Goal: Task Accomplishment & Management: Manage account settings

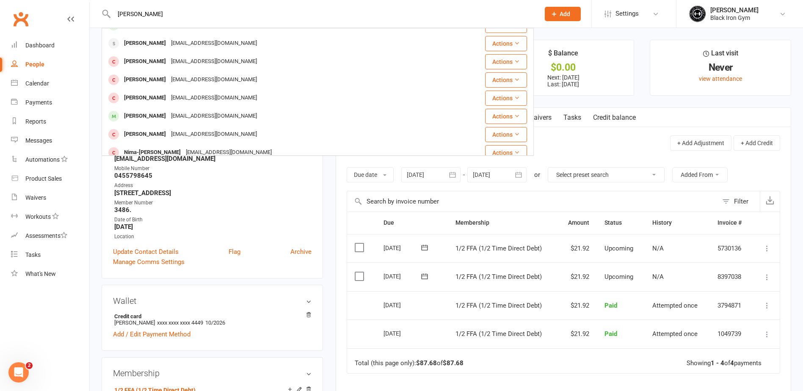
scroll to position [237, 0]
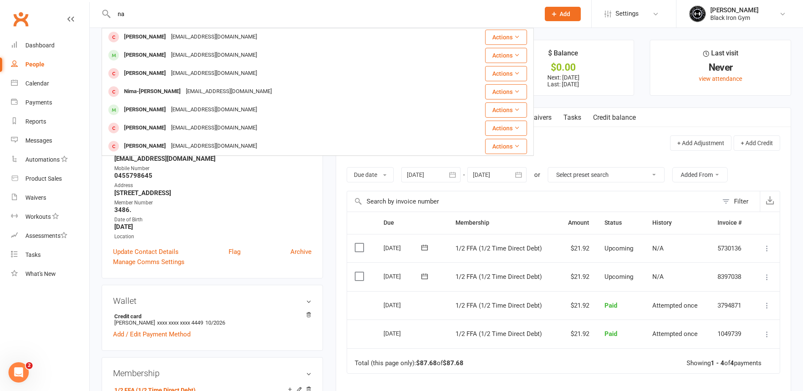
type input "n"
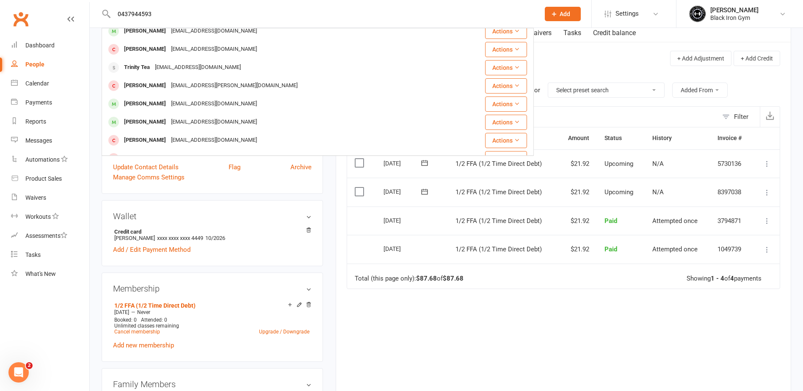
scroll to position [0, 0]
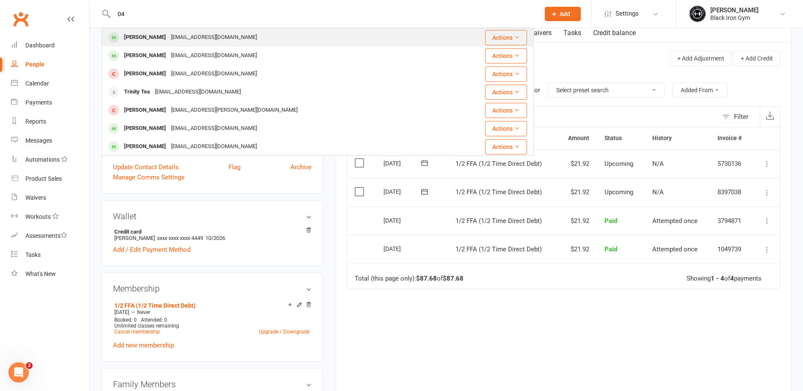
type input "0"
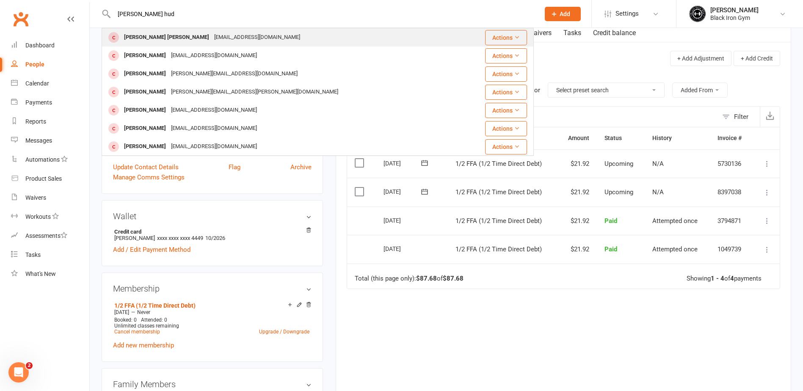
type input "[PERSON_NAME] hud"
click at [238, 40] on div "[PERSON_NAME] [PERSON_NAME] [EMAIL_ADDRESS][DOMAIN_NAME]" at bounding box center [281, 37] width 359 height 17
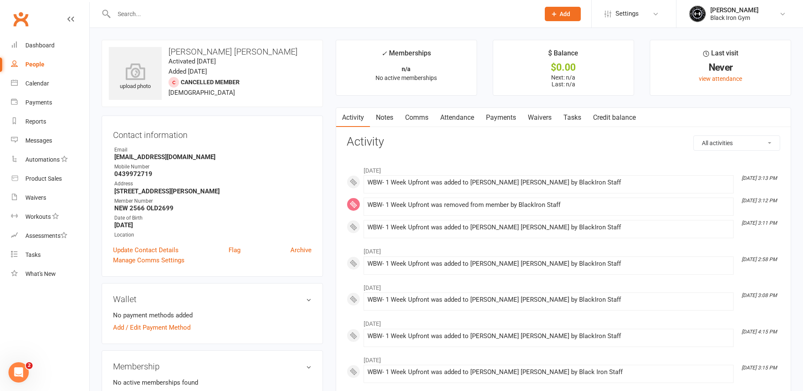
click at [483, 122] on link "Payments" at bounding box center [501, 117] width 42 height 19
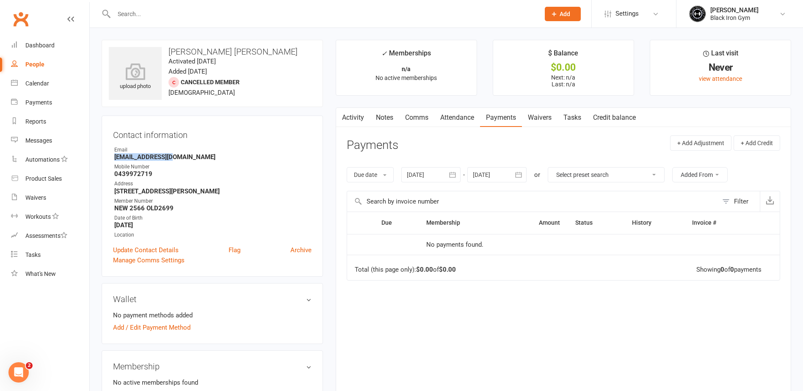
drag, startPoint x: 171, startPoint y: 156, endPoint x: 114, endPoint y: 160, distance: 56.9
click at [114, 160] on strong "[EMAIL_ADDRESS][DOMAIN_NAME]" at bounding box center [212, 157] width 197 height 8
copy strong "[EMAIL_ADDRESS][DOMAIN_NAME]"
drag, startPoint x: 150, startPoint y: 175, endPoint x: 113, endPoint y: 174, distance: 36.8
click at [113, 174] on li "Mobile Number [PHONE_NUMBER]" at bounding box center [212, 170] width 199 height 15
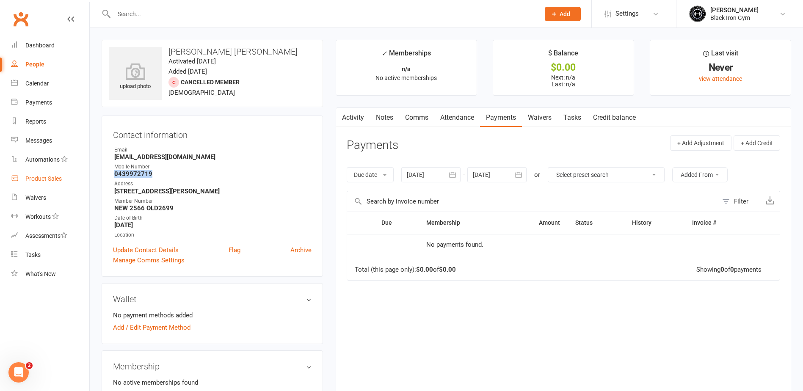
copy strong "0439972719"
click at [114, 14] on input "text" at bounding box center [322, 14] width 423 height 12
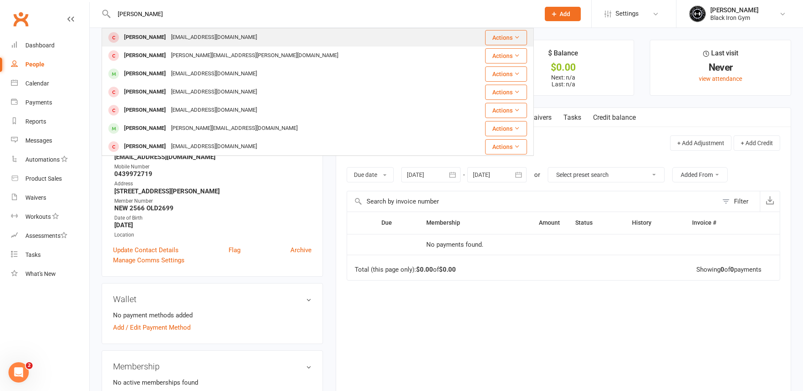
type input "[PERSON_NAME]"
click at [266, 36] on div "[PERSON_NAME] [EMAIL_ADDRESS][DOMAIN_NAME]" at bounding box center [281, 37] width 359 height 17
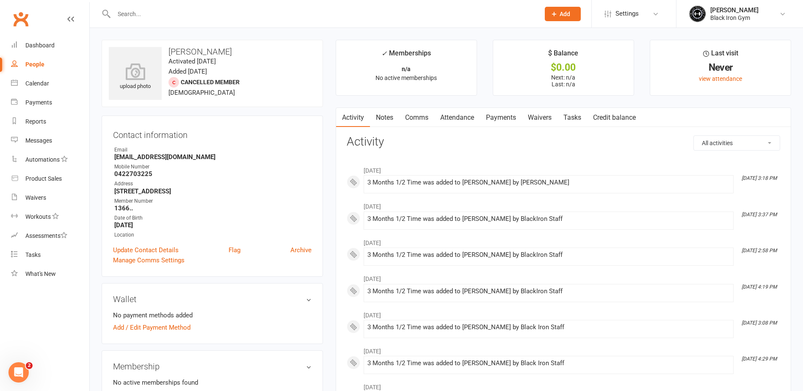
click at [516, 114] on link "Payments" at bounding box center [501, 117] width 42 height 19
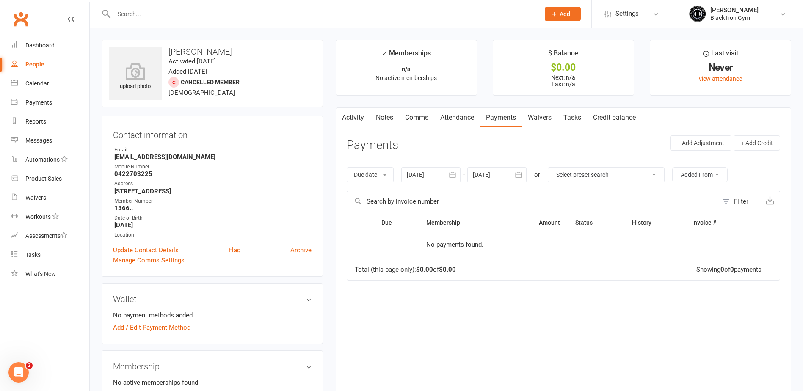
click at [368, 116] on link "Activity" at bounding box center [353, 117] width 34 height 19
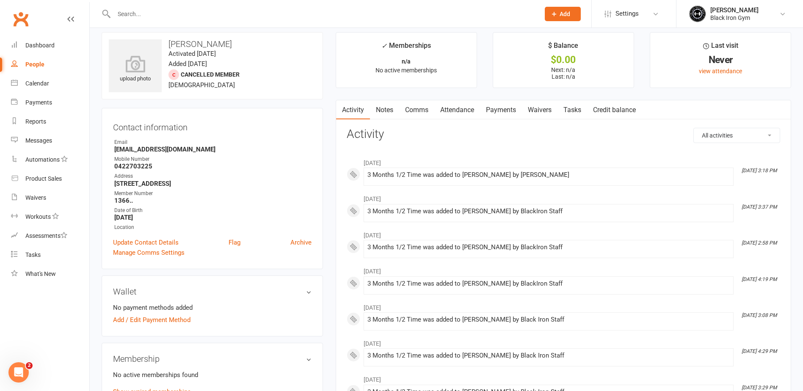
scroll to position [127, 0]
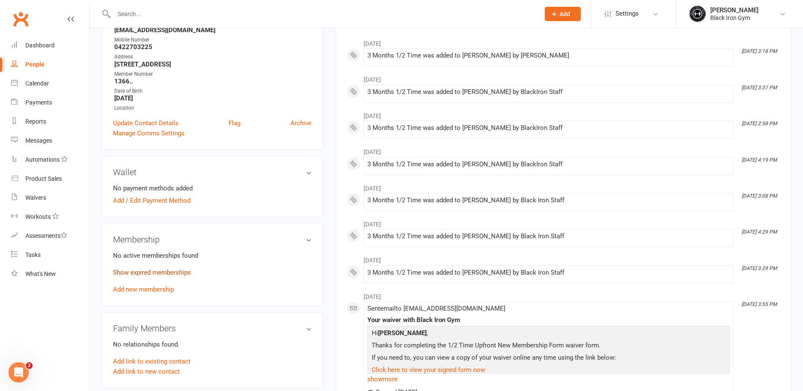
click at [163, 274] on link "Show expired memberships" at bounding box center [152, 273] width 78 height 8
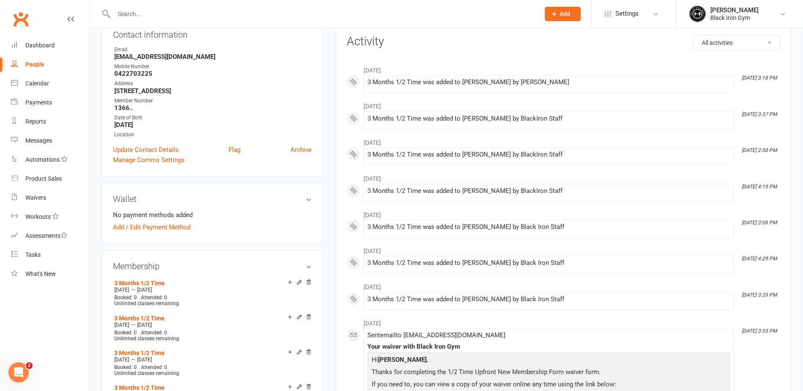
scroll to position [0, 0]
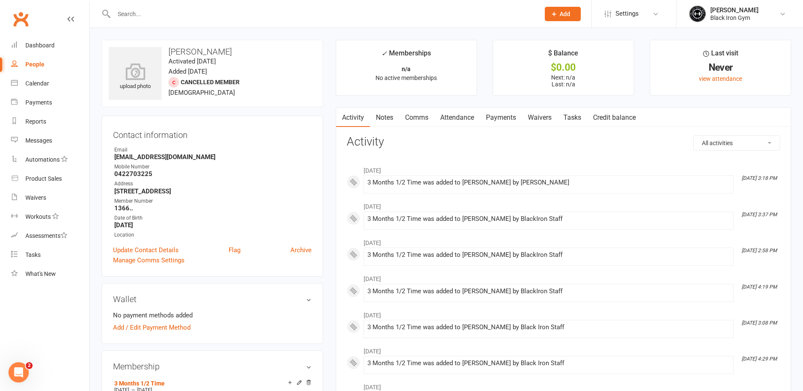
click at [166, 16] on input "text" at bounding box center [322, 14] width 423 height 12
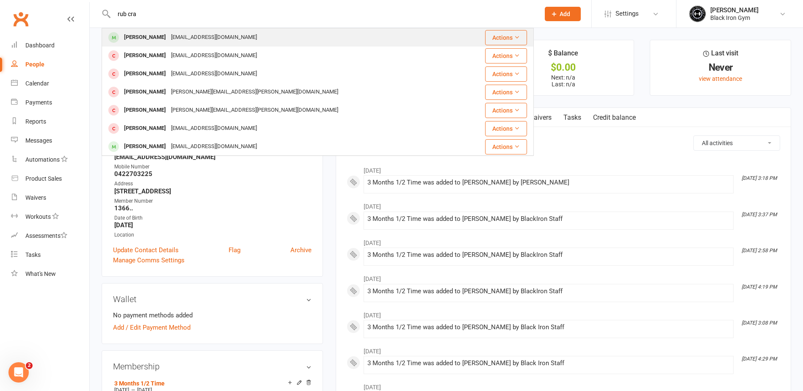
type input "rub cra"
click at [169, 35] on div "[EMAIL_ADDRESS][DOMAIN_NAME]" at bounding box center [214, 37] width 91 height 12
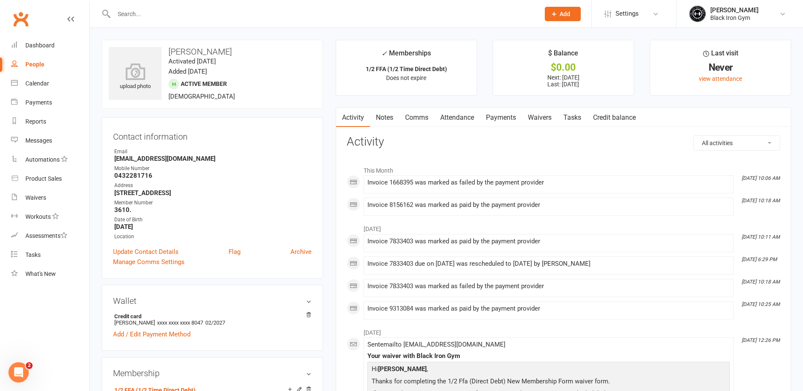
click at [509, 111] on link "Payments" at bounding box center [501, 117] width 42 height 19
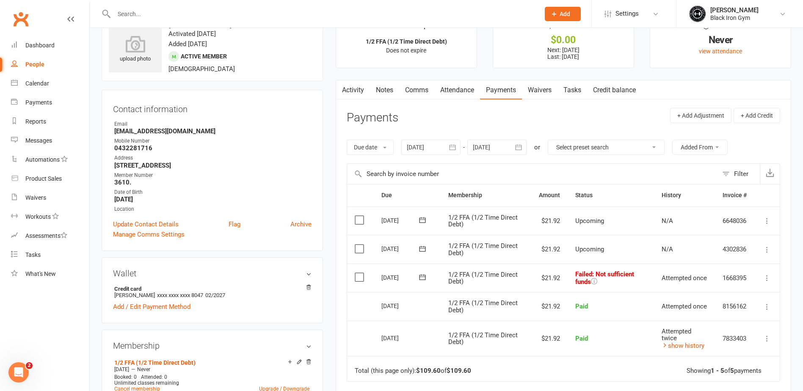
scroll to position [42, 0]
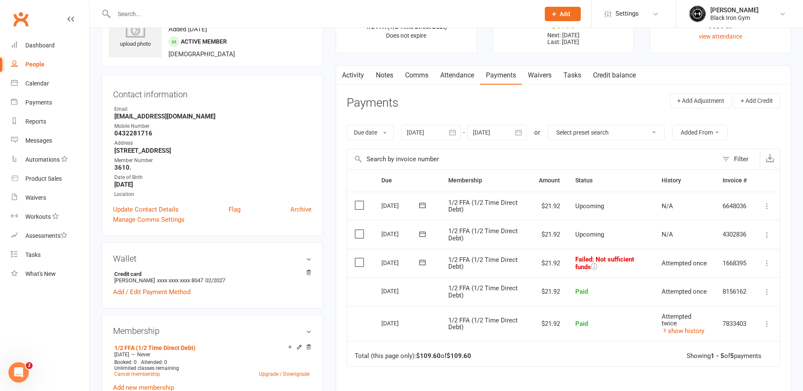
click at [425, 265] on icon at bounding box center [422, 262] width 8 height 8
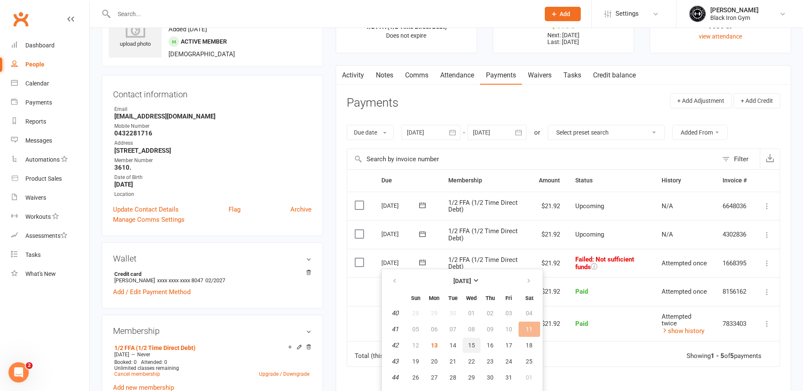
click at [468, 344] on span "15" at bounding box center [471, 345] width 7 height 7
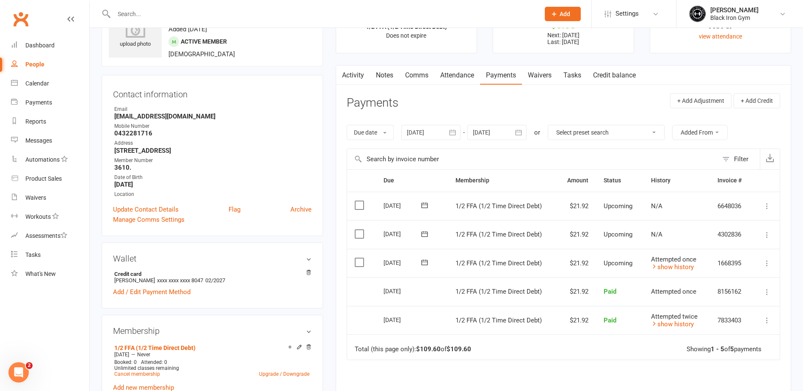
scroll to position [0, 0]
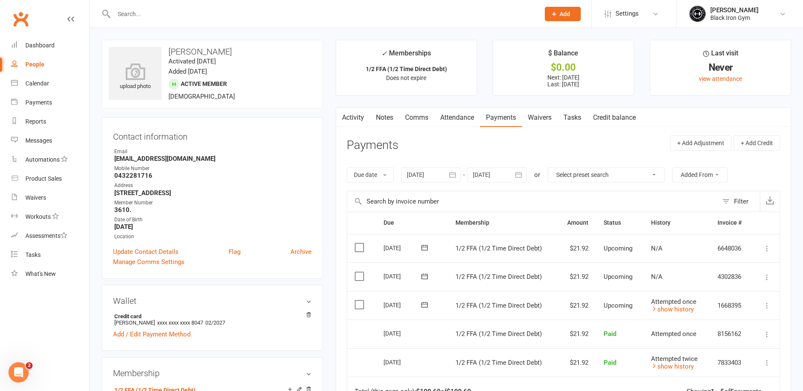
click at [193, 9] on input "text" at bounding box center [322, 14] width 423 height 12
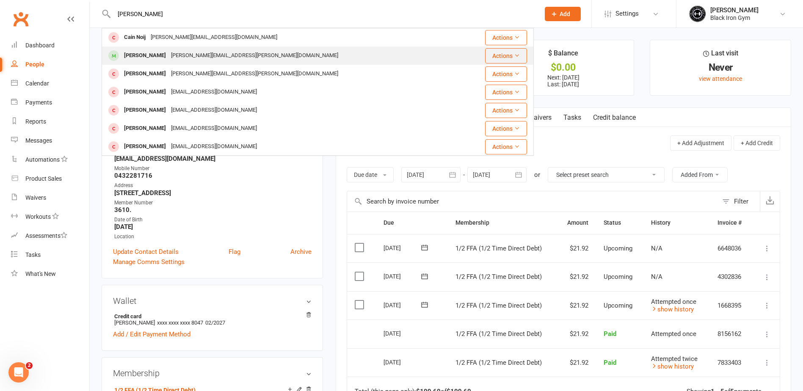
type input "[PERSON_NAME]"
click at [193, 63] on div "Cain Oldfield [EMAIL_ADDRESS][PERSON_NAME][DOMAIN_NAME]" at bounding box center [281, 55] width 359 height 17
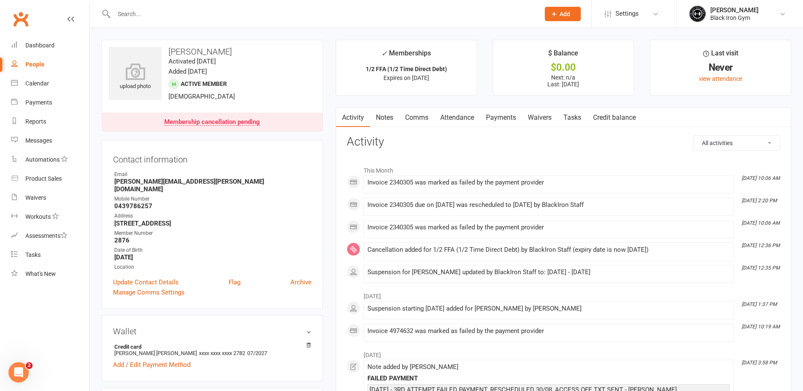
click at [510, 121] on link "Payments" at bounding box center [501, 117] width 42 height 19
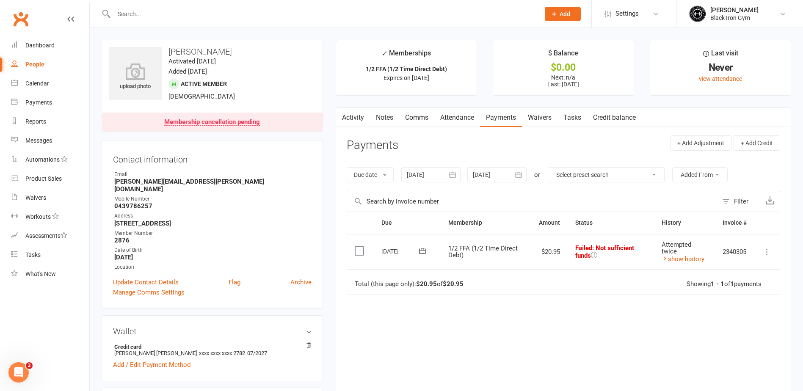
click at [171, 19] on input "text" at bounding box center [322, 14] width 423 height 12
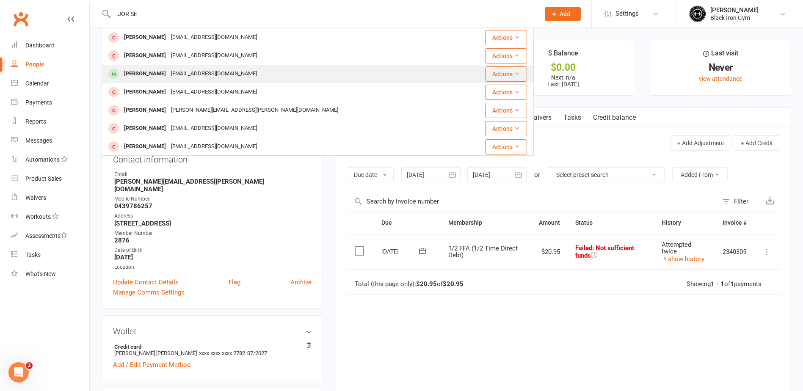
type input "JOR SE"
click at [172, 71] on div "[EMAIL_ADDRESS][DOMAIN_NAME]" at bounding box center [214, 74] width 91 height 12
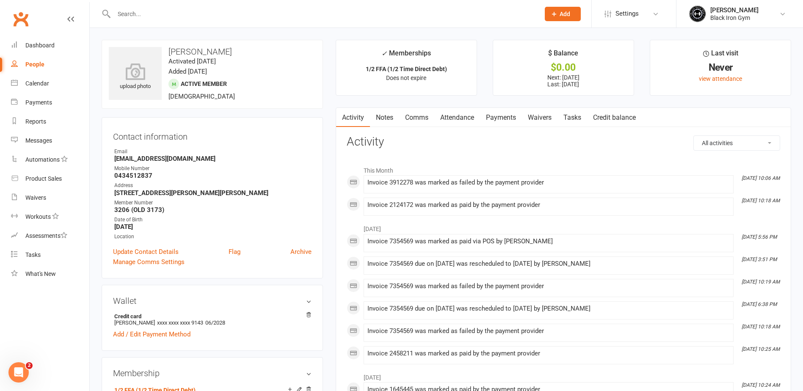
click at [505, 119] on link "Payments" at bounding box center [501, 117] width 42 height 19
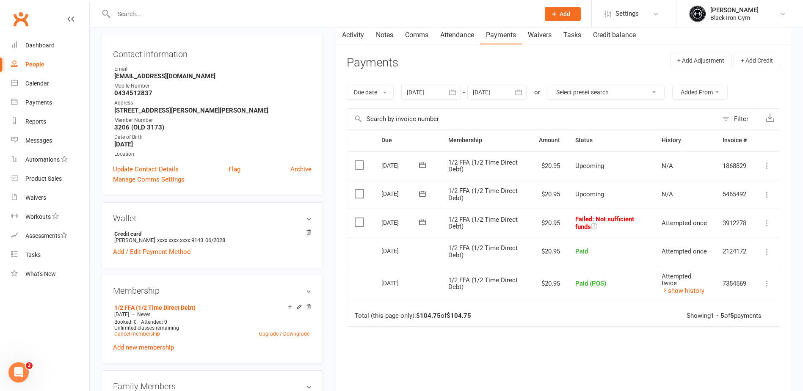
scroll to position [85, 0]
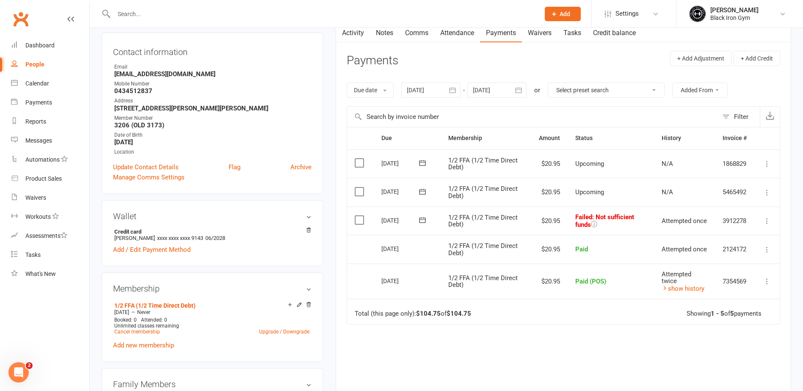
click at [423, 223] on icon at bounding box center [422, 220] width 8 height 8
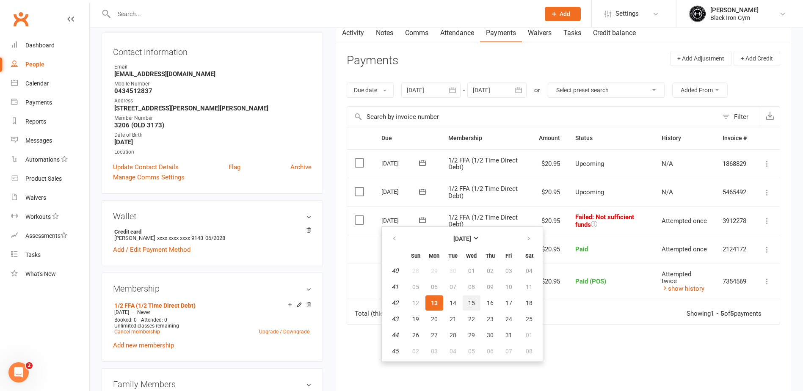
click at [477, 301] on button "15" at bounding box center [472, 303] width 18 height 15
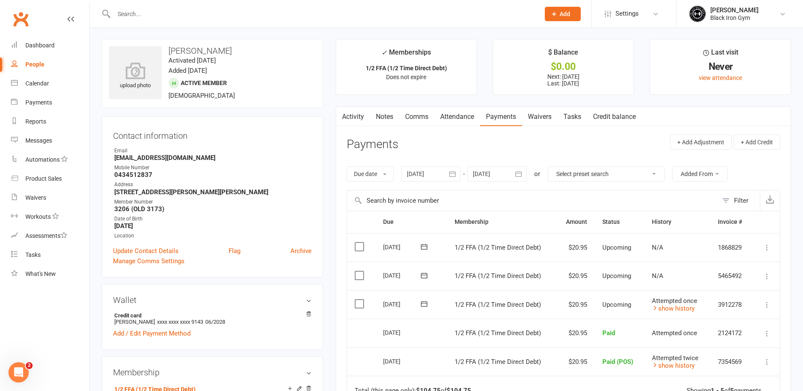
scroll to position [0, 0]
click at [354, 125] on link "Activity" at bounding box center [353, 117] width 34 height 19
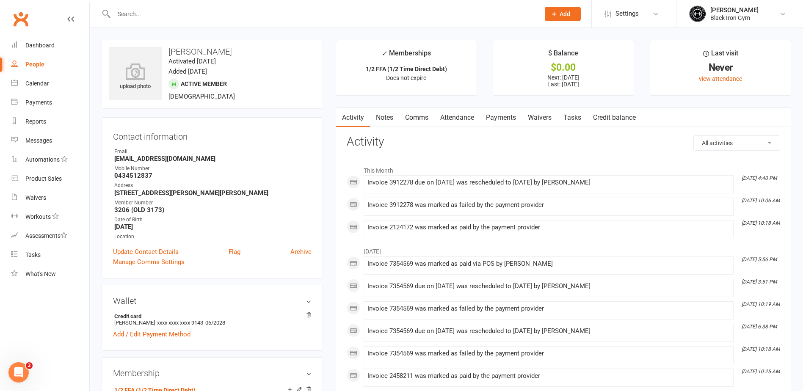
click at [511, 122] on link "Payments" at bounding box center [501, 117] width 42 height 19
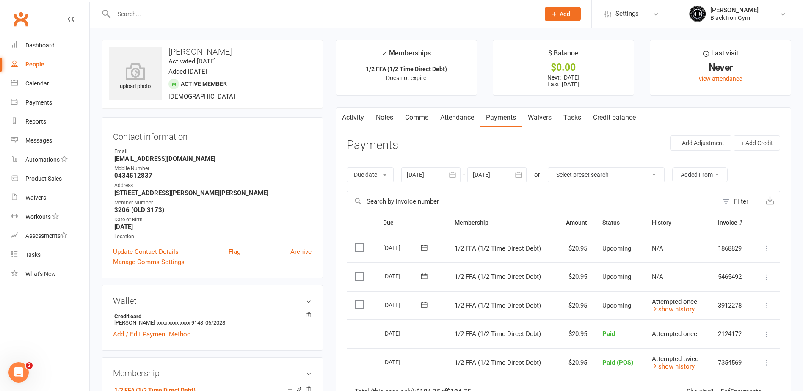
click at [145, 16] on input "text" at bounding box center [322, 14] width 423 height 12
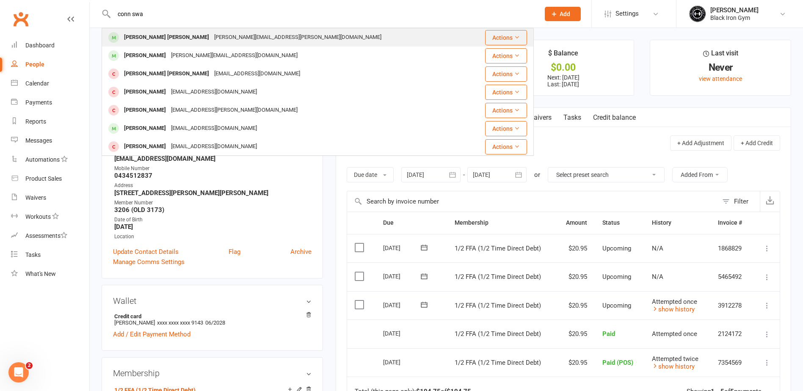
type input "conn swa"
click at [150, 32] on div "[PERSON_NAME] [PERSON_NAME]" at bounding box center [167, 37] width 90 height 12
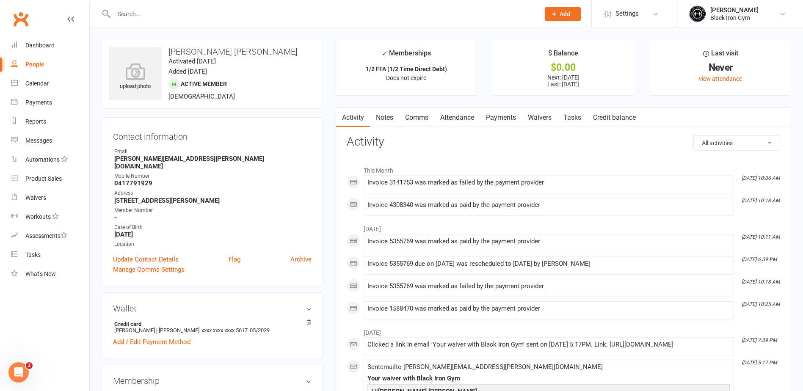
click at [494, 116] on link "Payments" at bounding box center [501, 117] width 42 height 19
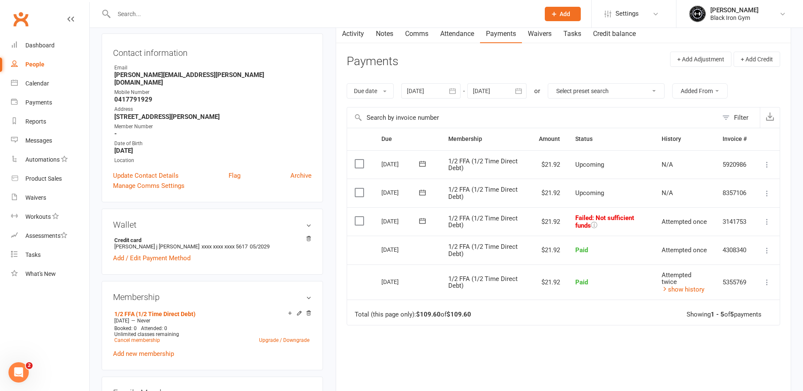
scroll to position [85, 0]
click at [422, 215] on span at bounding box center [422, 220] width 21 height 13
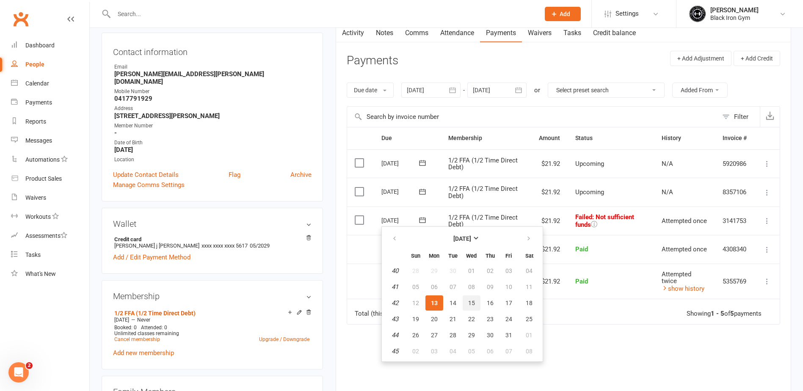
click at [471, 300] on span "15" at bounding box center [471, 303] width 7 height 7
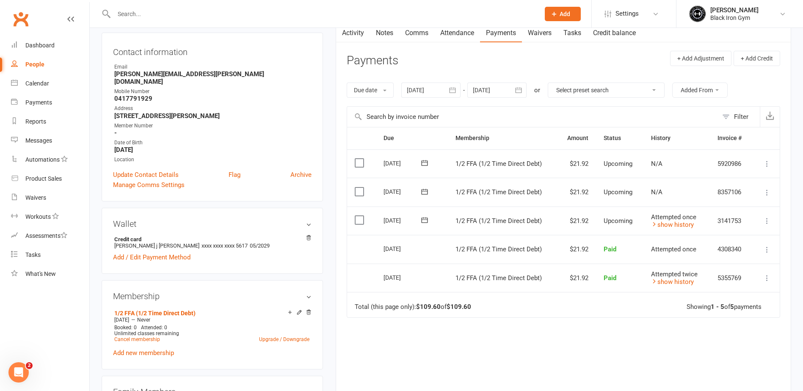
click at [426, 218] on icon at bounding box center [424, 221] width 6 height 6
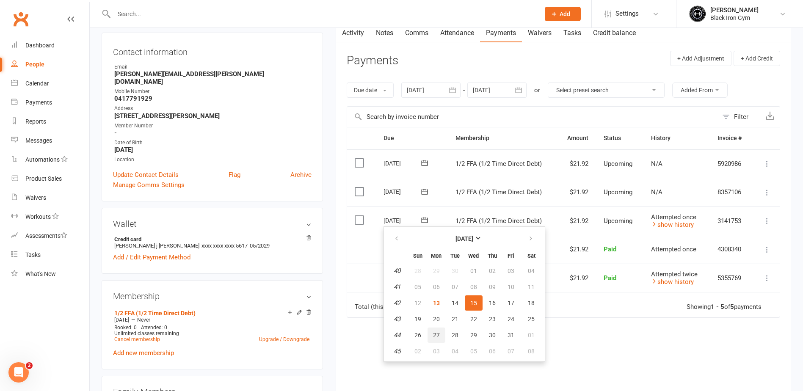
click at [438, 335] on span "27" at bounding box center [436, 335] width 7 height 7
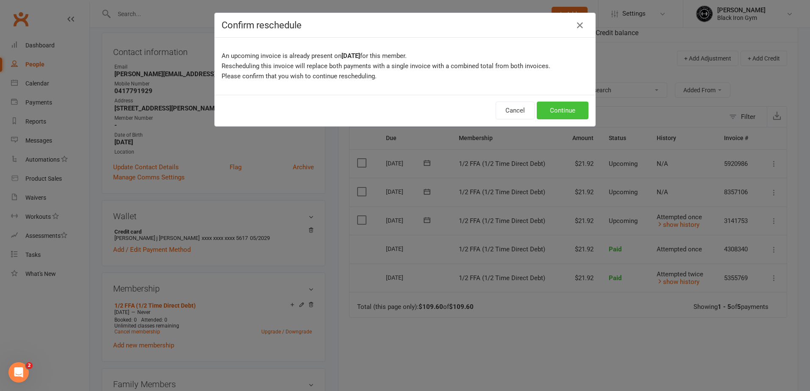
click at [555, 114] on button "Continue" at bounding box center [562, 111] width 52 height 18
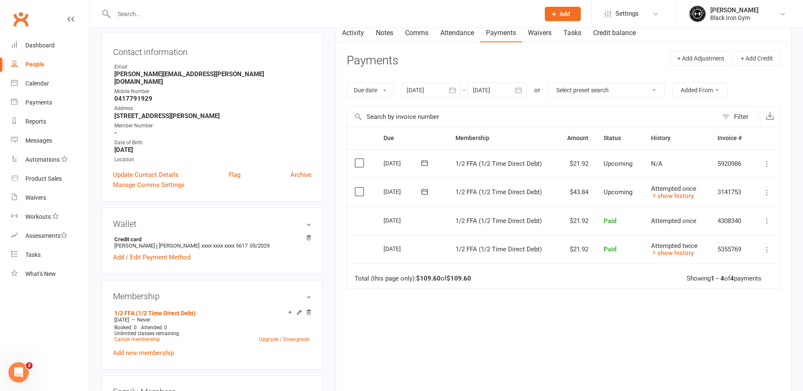
click at [769, 191] on icon at bounding box center [767, 192] width 8 height 8
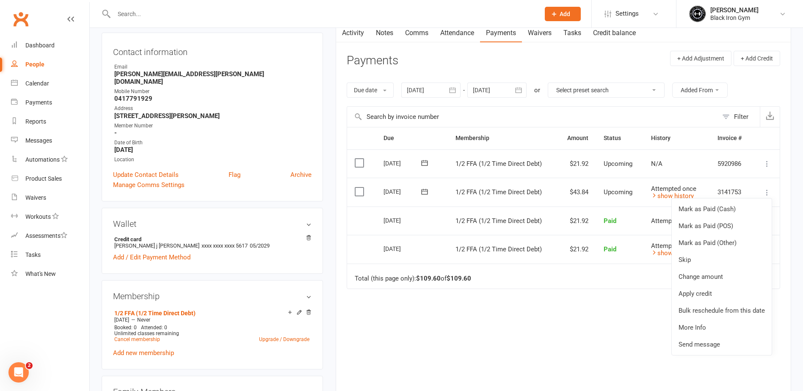
click at [785, 188] on div "Activity Notes Comms Attendance Payments Waivers Tasks Credit balance Payments …" at bounding box center [564, 217] width 456 height 389
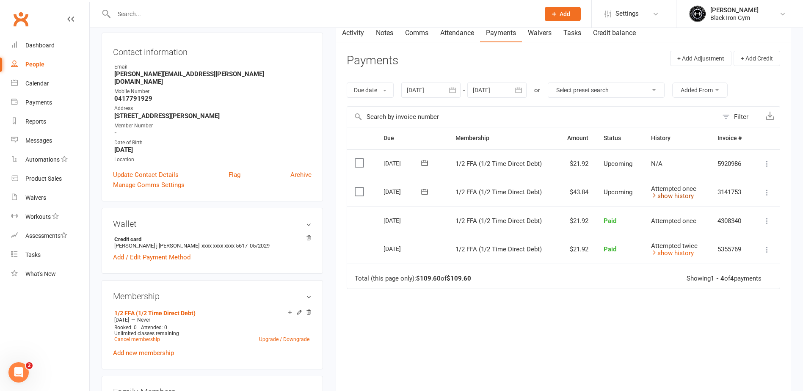
click at [654, 196] on icon at bounding box center [654, 195] width 6 height 6
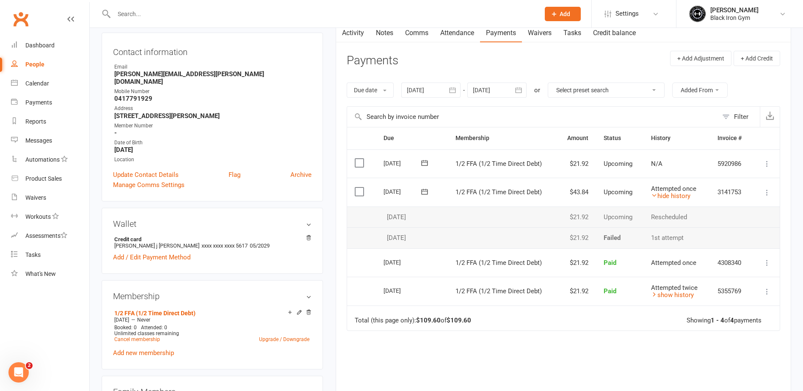
click at [768, 194] on icon at bounding box center [767, 192] width 8 height 8
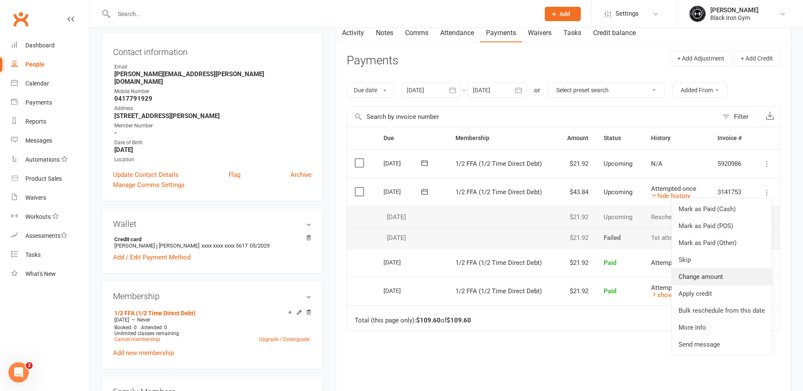
click at [739, 279] on link "Change amount" at bounding box center [722, 276] width 100 height 17
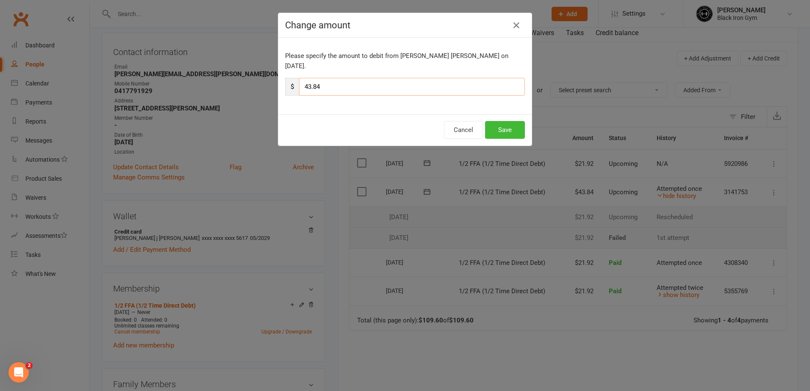
drag, startPoint x: 395, startPoint y: 78, endPoint x: 293, endPoint y: 66, distance: 102.8
click at [293, 66] on div "Please specify the amount to debit from [PERSON_NAME] [PERSON_NAME] on [DATE]. …" at bounding box center [404, 76] width 253 height 77
click at [511, 25] on icon "button" at bounding box center [516, 25] width 10 height 10
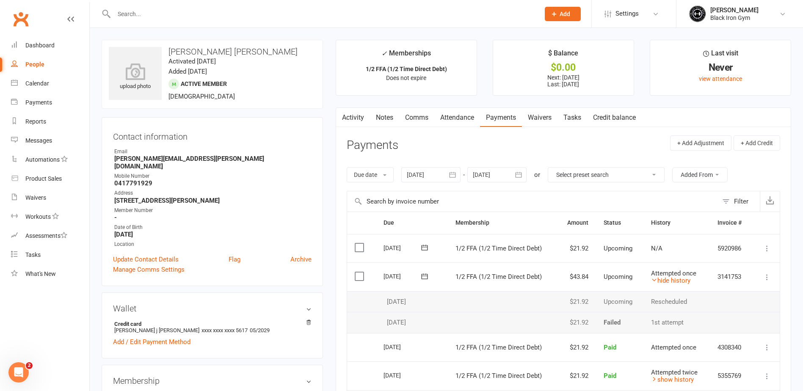
click at [501, 120] on link "Payments" at bounding box center [501, 117] width 42 height 19
click at [619, 176] on select "Select preset search All failures All skipped payments All pending payments Suc…" at bounding box center [606, 175] width 116 height 14
click at [167, 11] on input "text" at bounding box center [322, 14] width 423 height 12
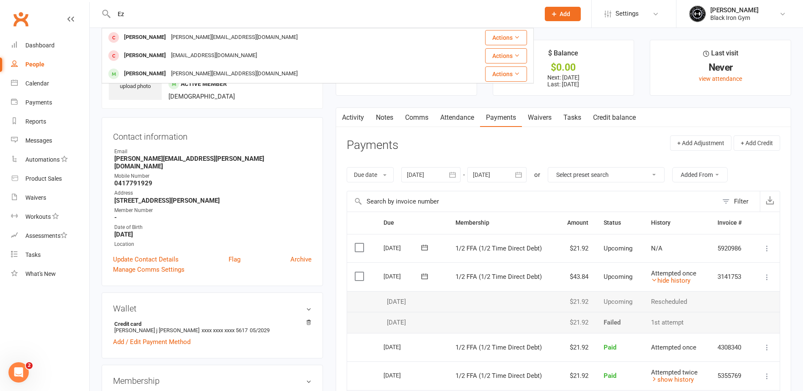
type input "E"
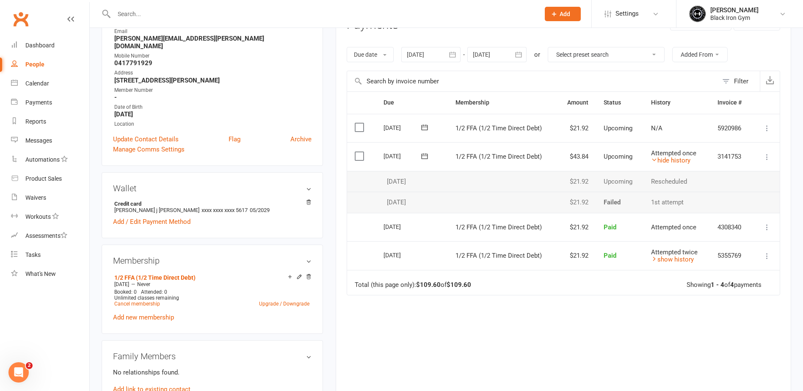
scroll to position [127, 0]
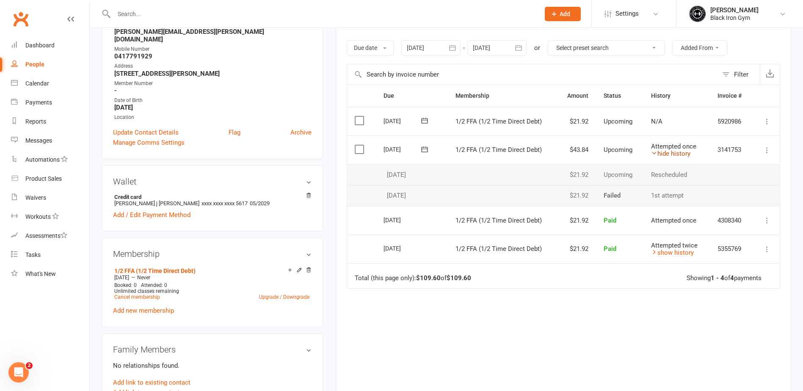
click at [658, 155] on link "hide history" at bounding box center [670, 154] width 39 height 8
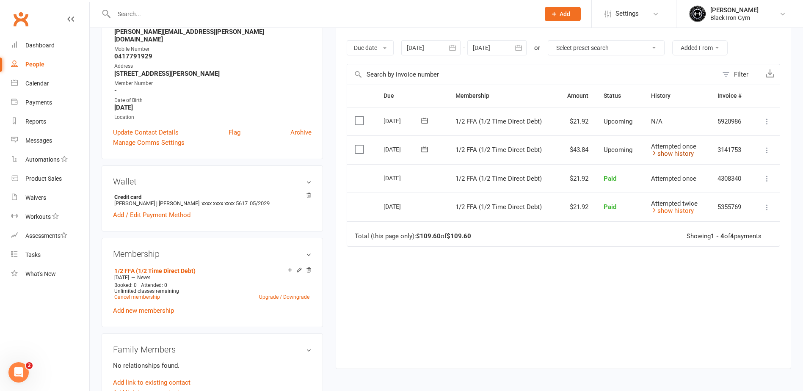
click at [658, 155] on link "show history" at bounding box center [672, 154] width 43 height 8
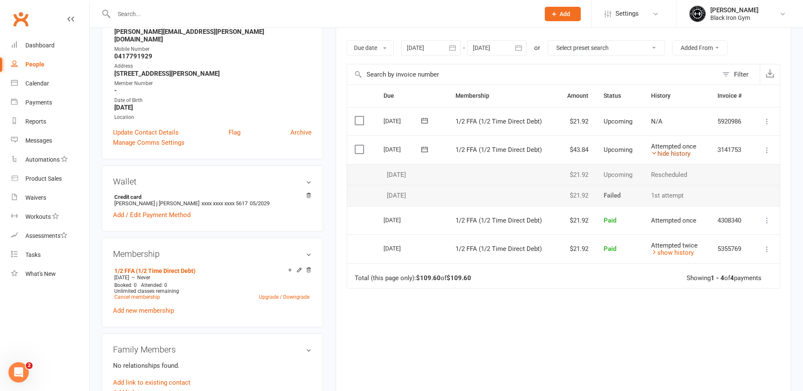
click at [654, 155] on icon at bounding box center [654, 153] width 6 height 6
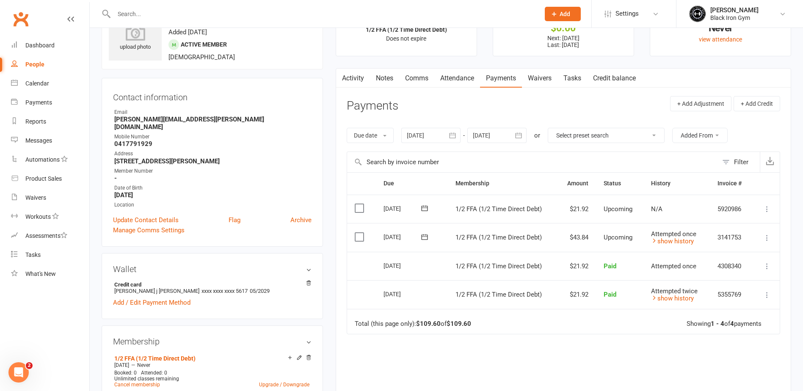
scroll to position [0, 0]
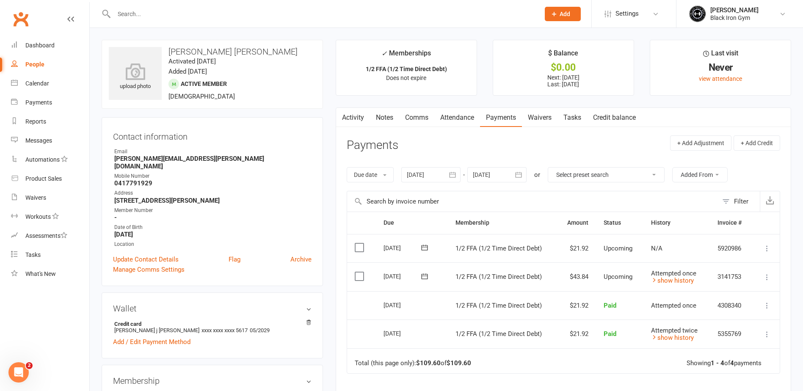
click at [131, 17] on input "text" at bounding box center [322, 14] width 423 height 12
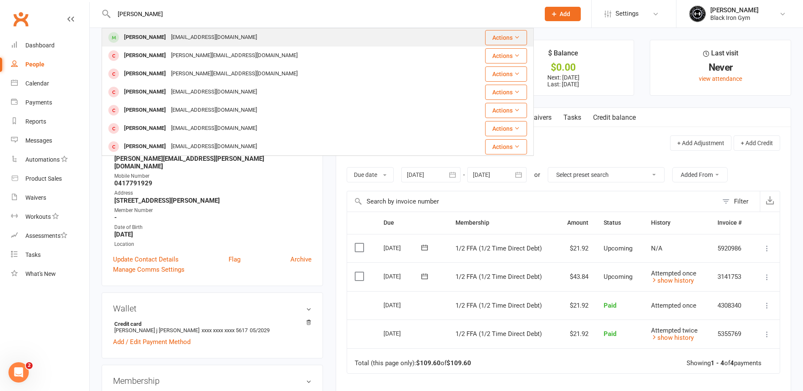
type input "[PERSON_NAME]"
click at [133, 36] on div "[PERSON_NAME]" at bounding box center [145, 37] width 47 height 12
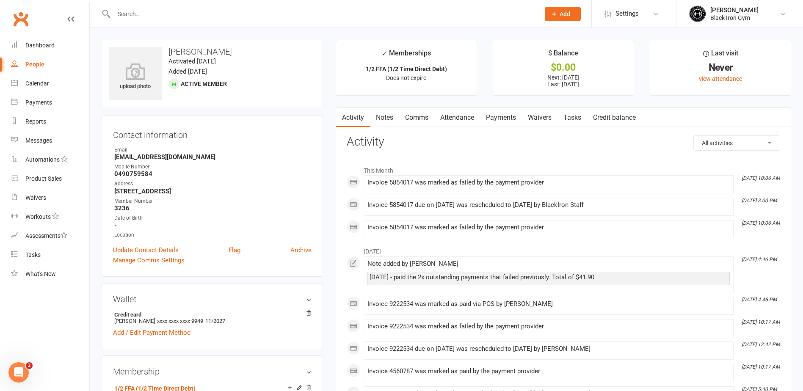
click at [501, 115] on link "Payments" at bounding box center [501, 117] width 42 height 19
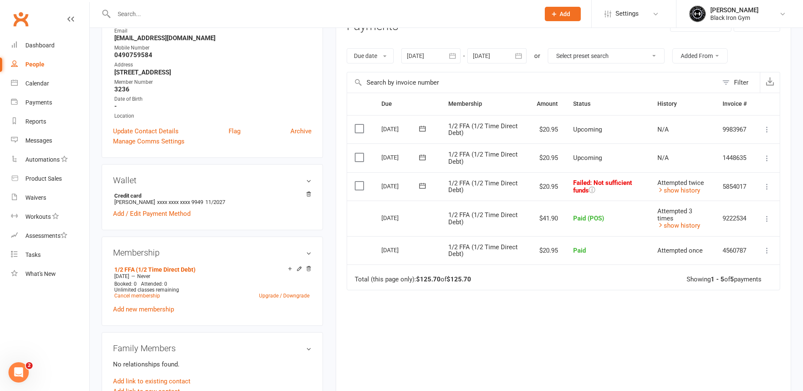
scroll to position [127, 0]
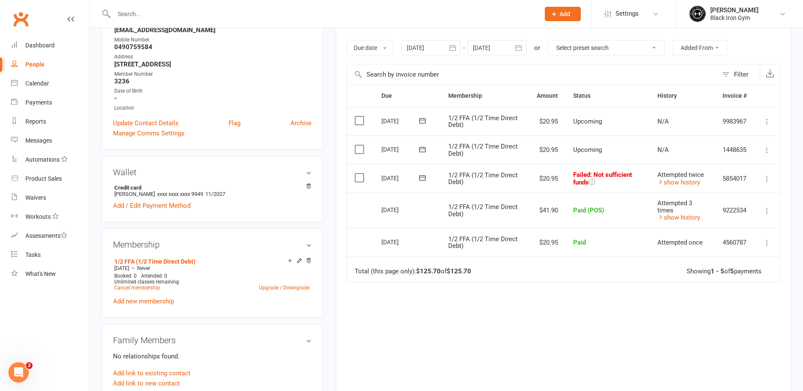
click at [423, 179] on icon at bounding box center [422, 178] width 8 height 8
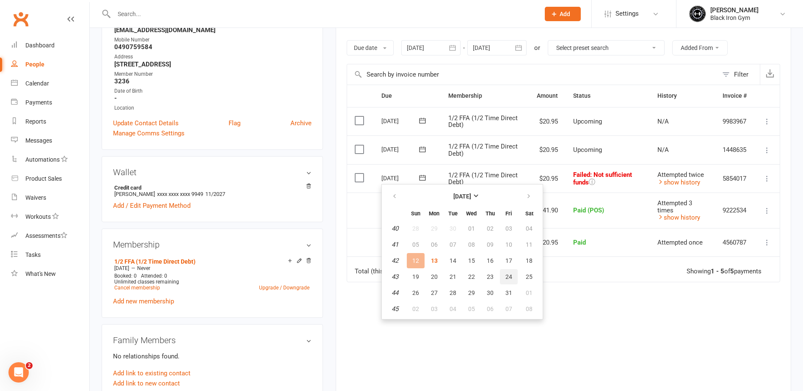
click at [509, 276] on span "24" at bounding box center [509, 277] width 7 height 7
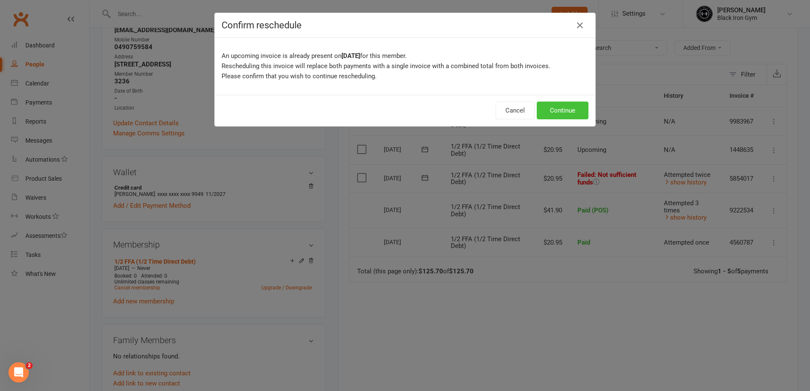
click at [553, 110] on button "Continue" at bounding box center [562, 111] width 52 height 18
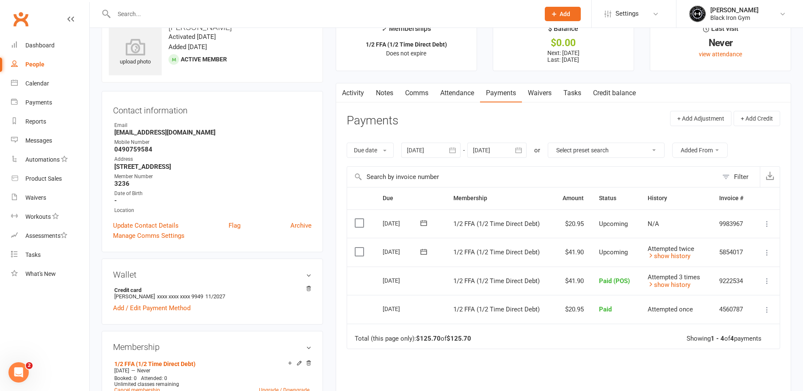
scroll to position [0, 0]
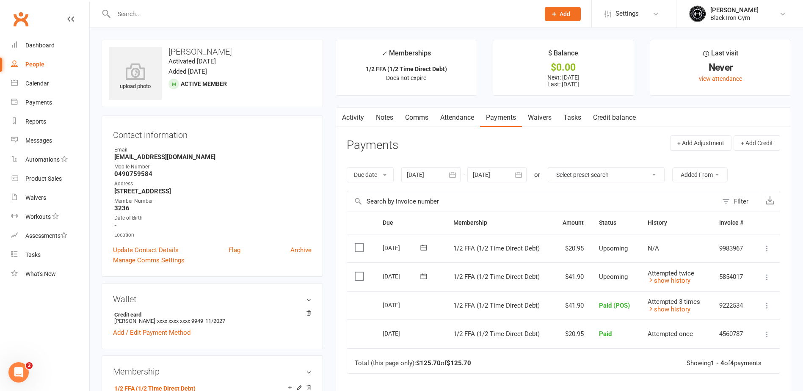
click at [159, 3] on div at bounding box center [318, 14] width 432 height 28
click at [153, 16] on input "text" at bounding box center [322, 14] width 423 height 12
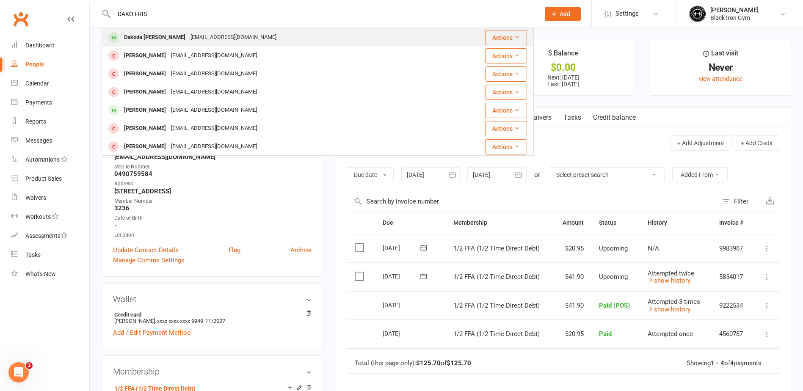
type input "DAKO FRIS"
click at [160, 42] on div "Dakoda [PERSON_NAME]" at bounding box center [155, 37] width 66 height 12
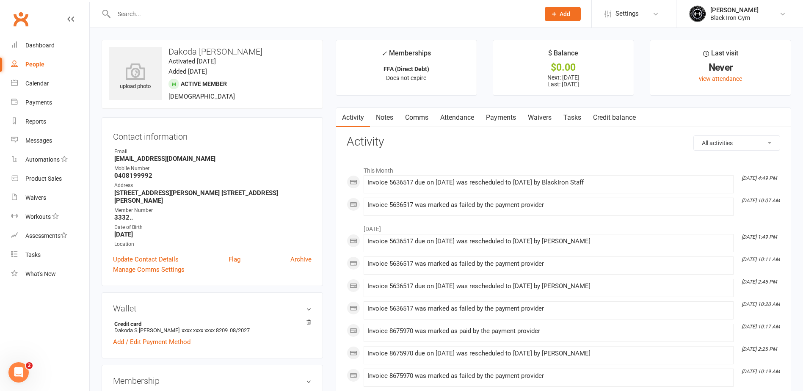
click at [501, 126] on link "Payments" at bounding box center [501, 117] width 42 height 19
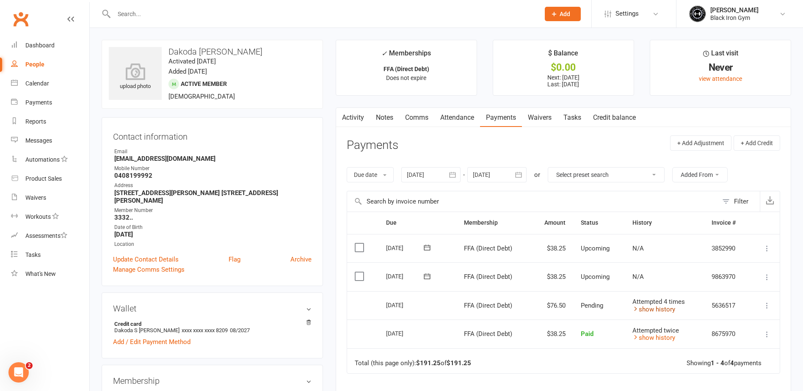
click at [633, 310] on icon at bounding box center [636, 309] width 6 height 6
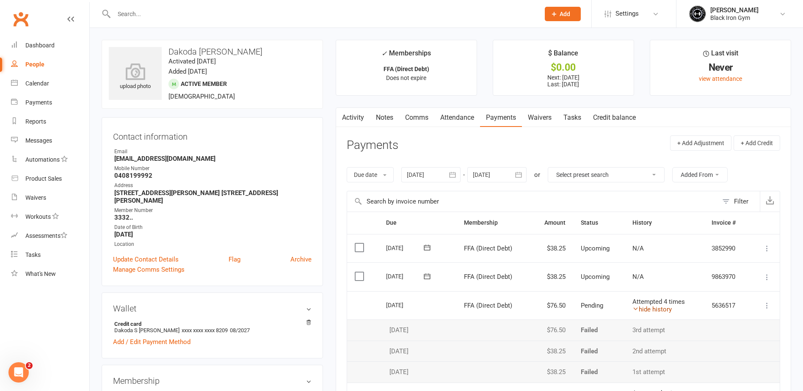
click at [633, 310] on icon at bounding box center [636, 309] width 6 height 6
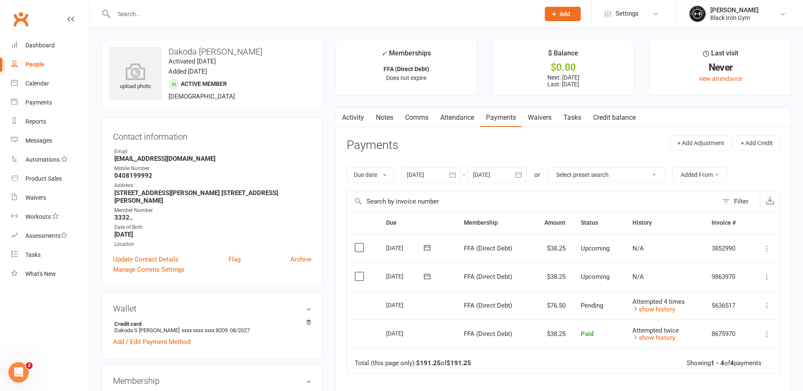
click at [127, 11] on input "text" at bounding box center [322, 14] width 423 height 12
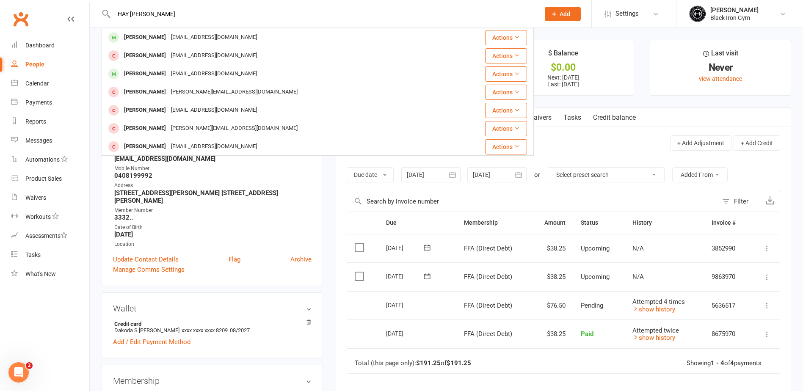
type input "HAY [PERSON_NAME]"
click at [171, 38] on div "[EMAIL_ADDRESS][DOMAIN_NAME]" at bounding box center [214, 37] width 91 height 12
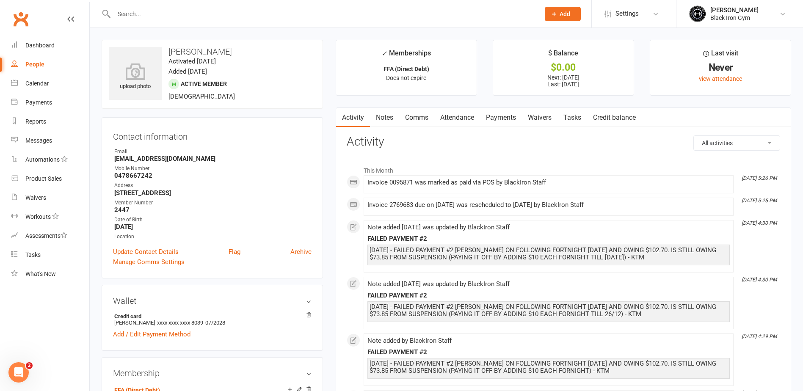
click at [504, 122] on link "Payments" at bounding box center [501, 117] width 42 height 19
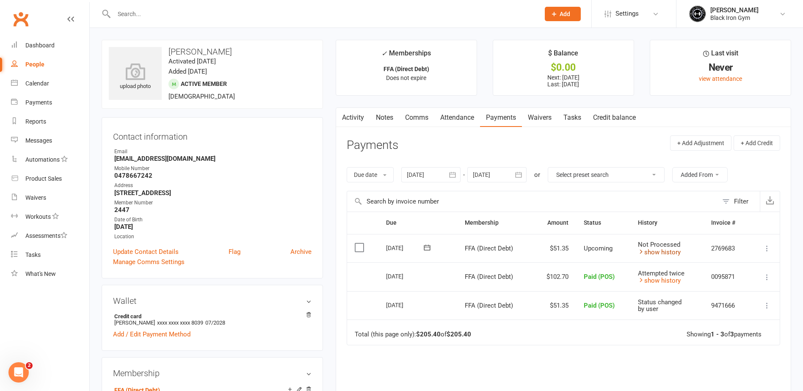
click at [641, 252] on icon at bounding box center [641, 252] width 6 height 6
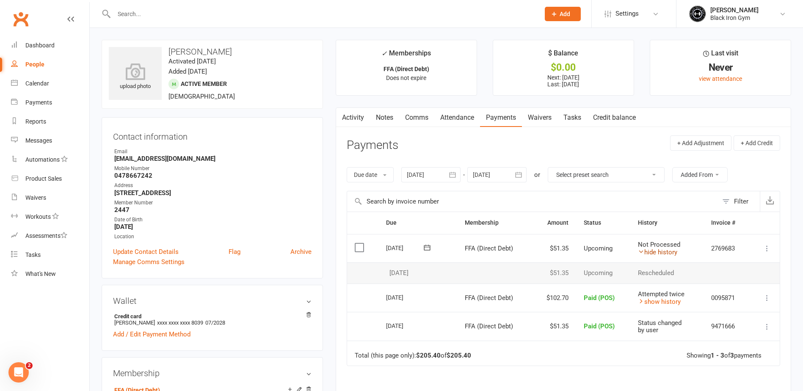
click at [641, 252] on icon at bounding box center [641, 252] width 6 height 6
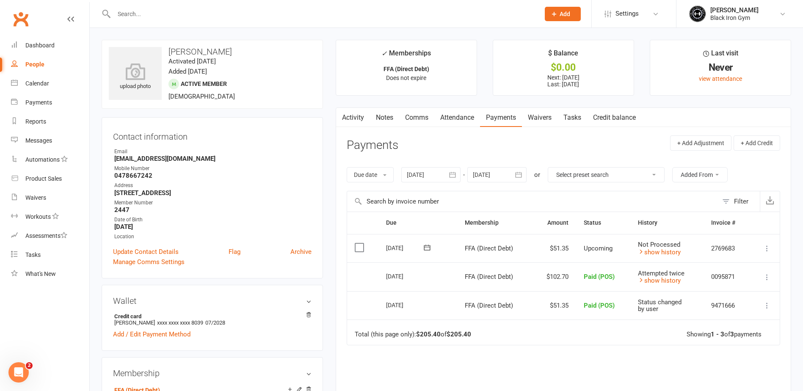
click at [159, 14] on input "text" at bounding box center [322, 14] width 423 height 12
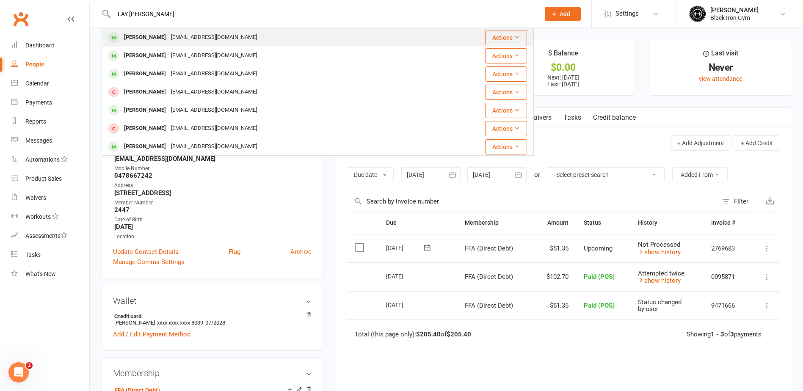
type input "LAY [PERSON_NAME]"
click at [169, 39] on div "[EMAIL_ADDRESS][DOMAIN_NAME]" at bounding box center [214, 37] width 91 height 12
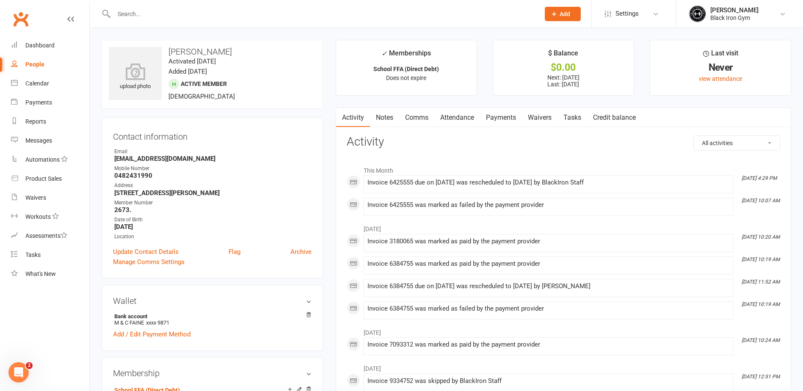
click at [504, 119] on link "Payments" at bounding box center [501, 117] width 42 height 19
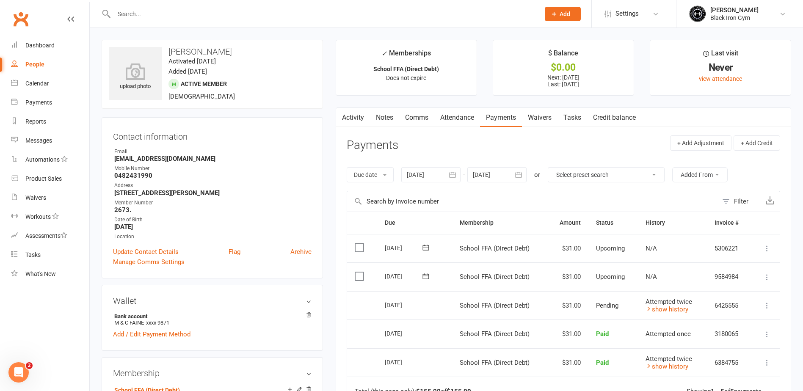
click at [207, 23] on div at bounding box center [318, 14] width 432 height 28
click at [211, 13] on input "text" at bounding box center [322, 14] width 423 height 12
type input "F"
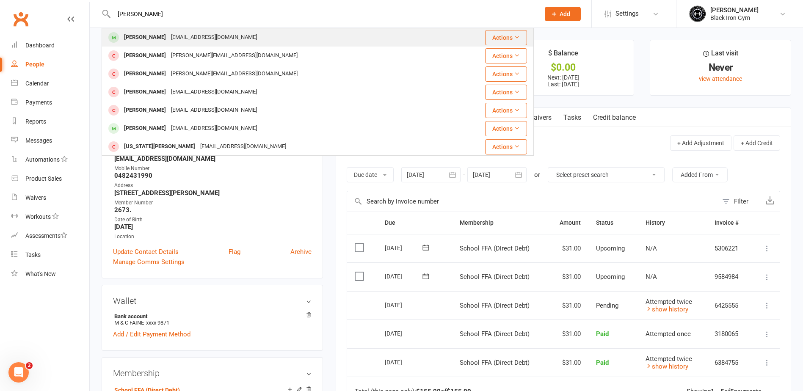
type input "[PERSON_NAME]"
click at [191, 38] on div "[EMAIL_ADDRESS][DOMAIN_NAME]" at bounding box center [214, 37] width 91 height 12
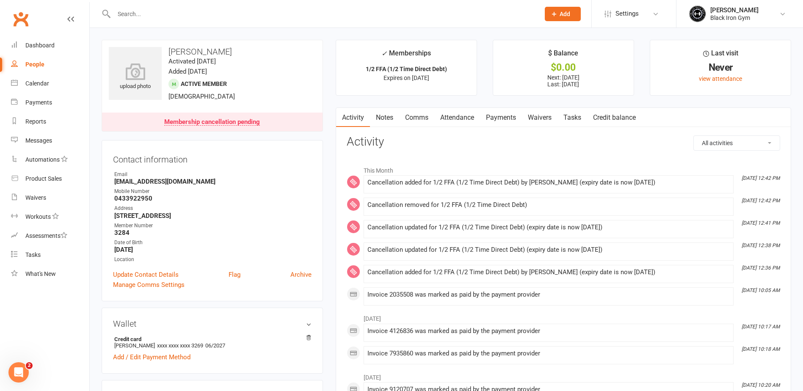
click at [500, 119] on link "Payments" at bounding box center [501, 117] width 42 height 19
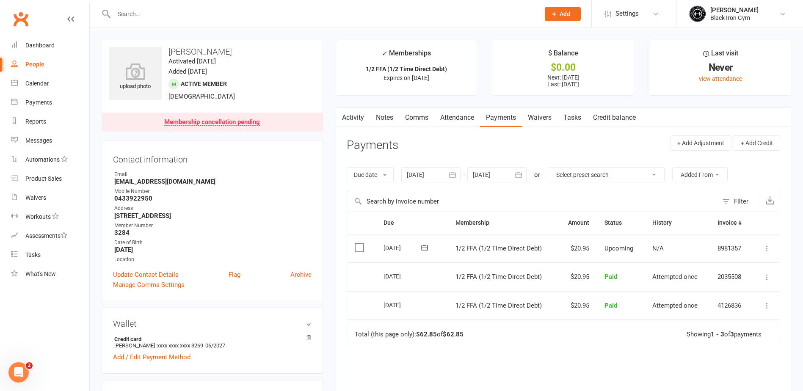
click at [141, 18] on input "text" at bounding box center [322, 14] width 423 height 12
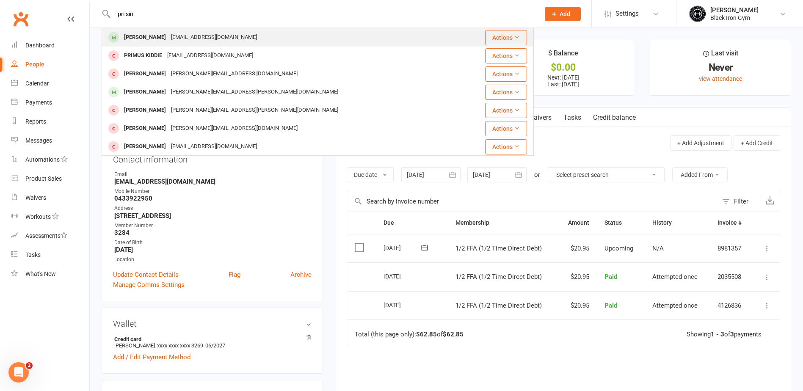
type input "pri sin"
click at [142, 39] on div "[PERSON_NAME]" at bounding box center [145, 37] width 47 height 12
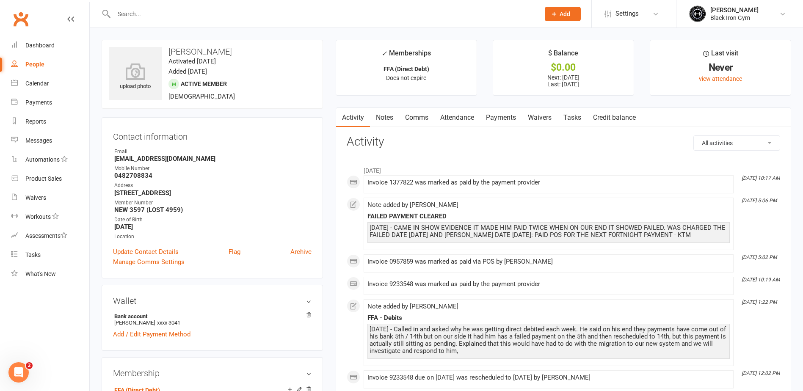
click at [514, 119] on link "Payments" at bounding box center [501, 117] width 42 height 19
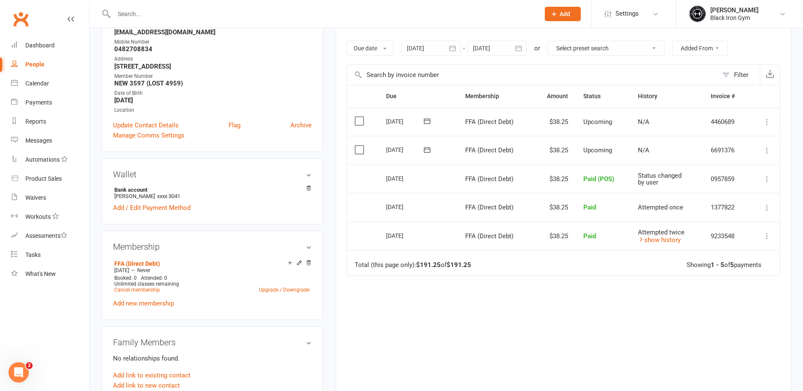
scroll to position [42, 0]
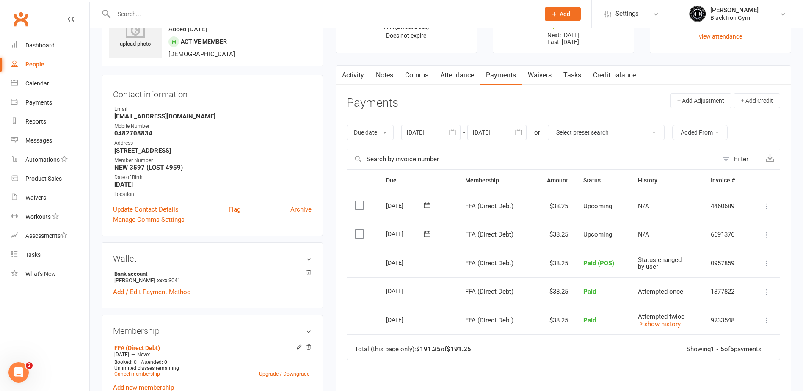
click at [140, 21] on div at bounding box center [318, 14] width 432 height 28
click at [145, 18] on input "text" at bounding box center [322, 14] width 423 height 12
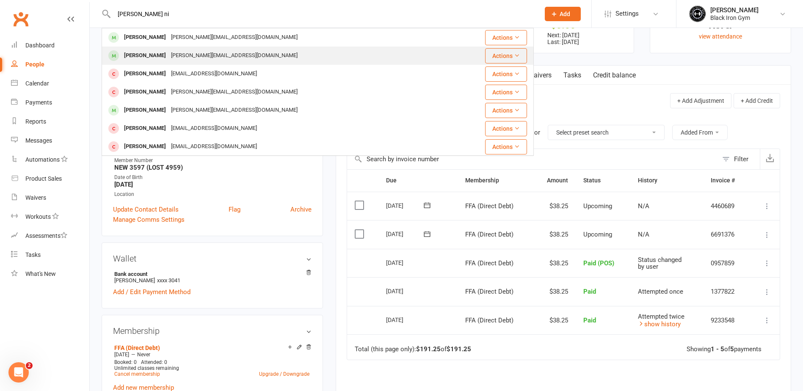
type input "[PERSON_NAME] ni"
click at [142, 53] on div "[PERSON_NAME]" at bounding box center [145, 56] width 47 height 12
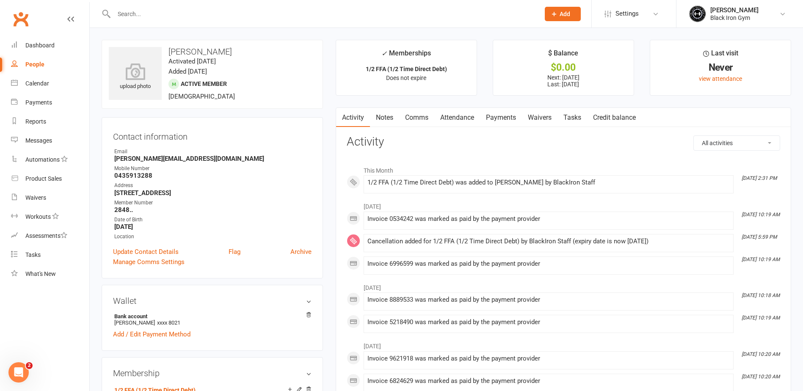
click at [495, 115] on link "Payments" at bounding box center [501, 117] width 42 height 19
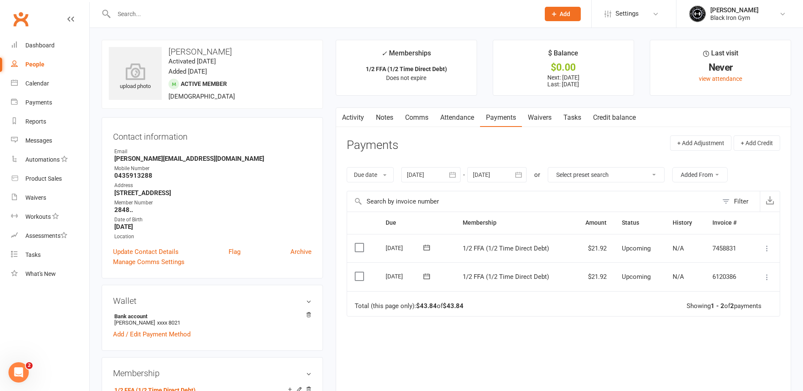
click at [127, 19] on input "text" at bounding box center [322, 14] width 423 height 12
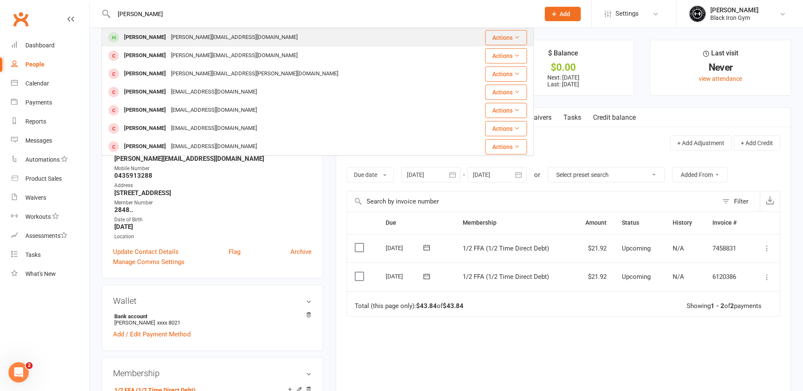
type input "[PERSON_NAME]"
click at [152, 39] on div "[PERSON_NAME]" at bounding box center [145, 37] width 47 height 12
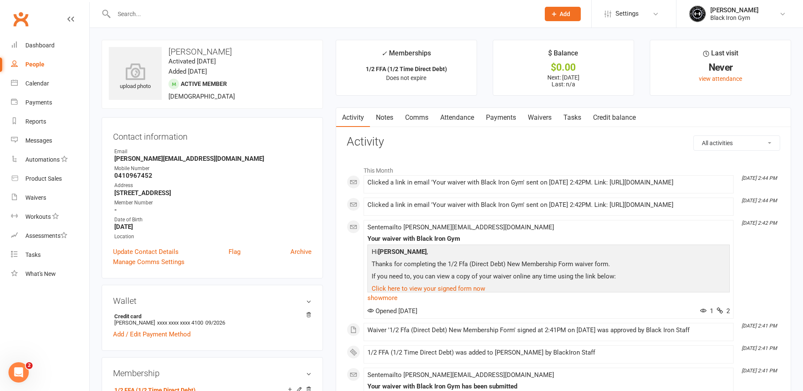
click at [504, 122] on link "Payments" at bounding box center [501, 117] width 42 height 19
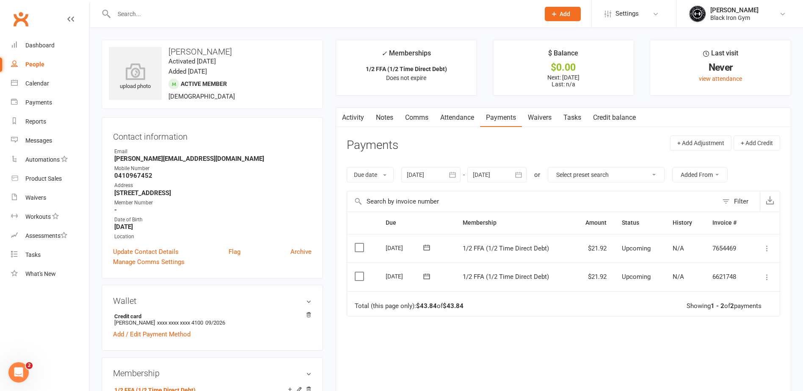
click at [144, 19] on input "text" at bounding box center [322, 14] width 423 height 12
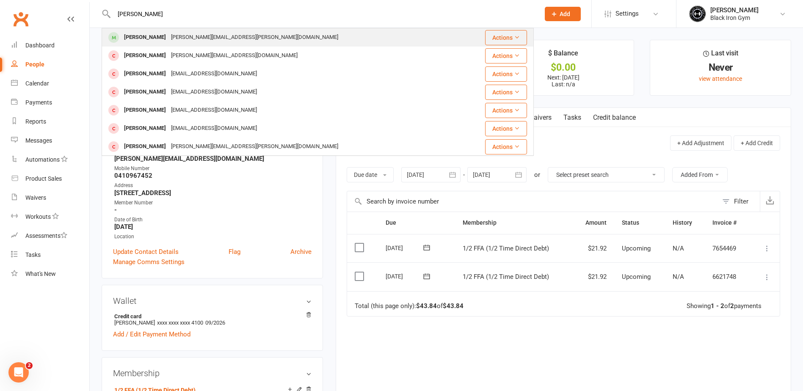
type input "[PERSON_NAME]"
click at [151, 31] on div "Nick Duran [EMAIL_ADDRESS][PERSON_NAME][DOMAIN_NAME]" at bounding box center [286, 37] width 368 height 17
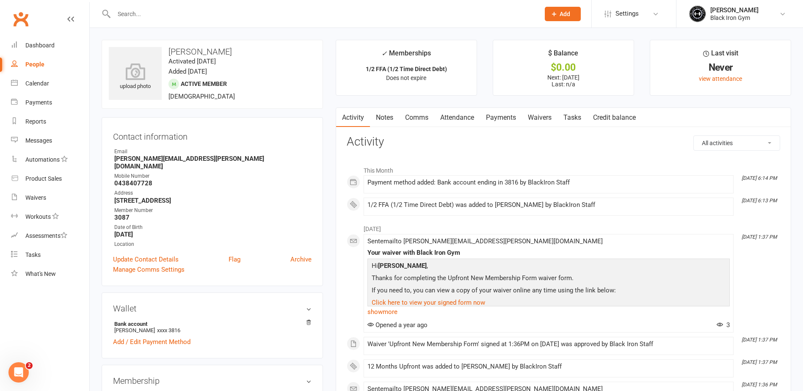
click at [509, 120] on link "Payments" at bounding box center [501, 117] width 42 height 19
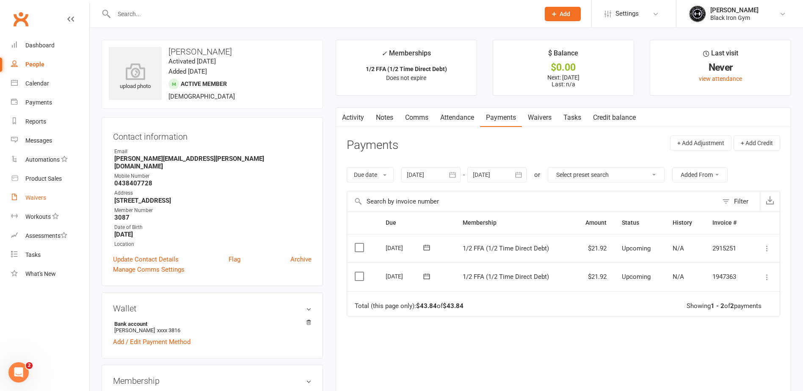
click at [42, 200] on div "Waivers" at bounding box center [35, 197] width 21 height 7
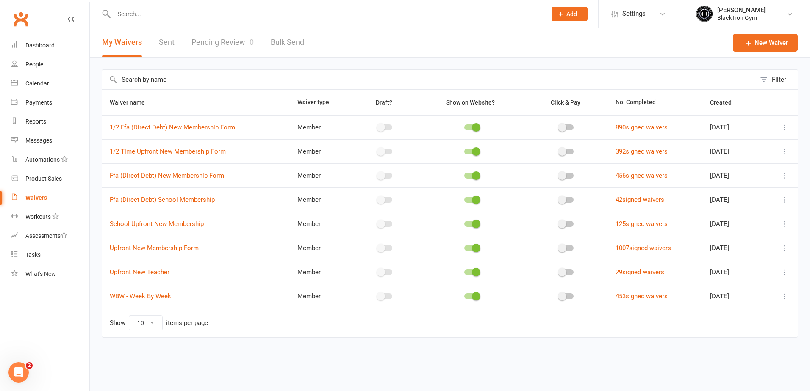
click at [141, 20] on div at bounding box center [321, 14] width 439 height 28
click at [144, 17] on input "text" at bounding box center [325, 14] width 429 height 12
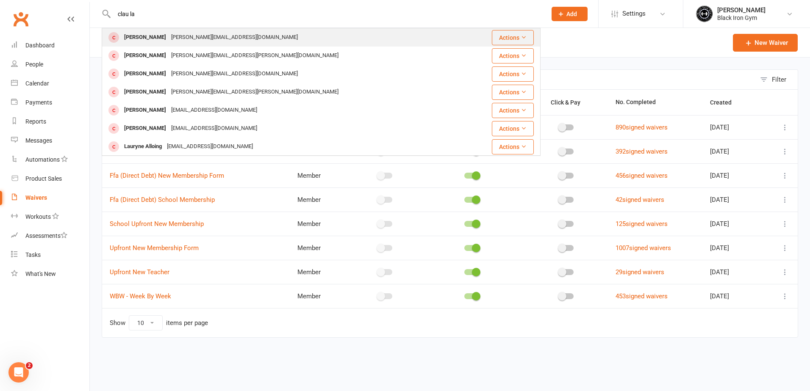
type input "clau la"
click at [153, 36] on div "[PERSON_NAME]" at bounding box center [145, 37] width 47 height 12
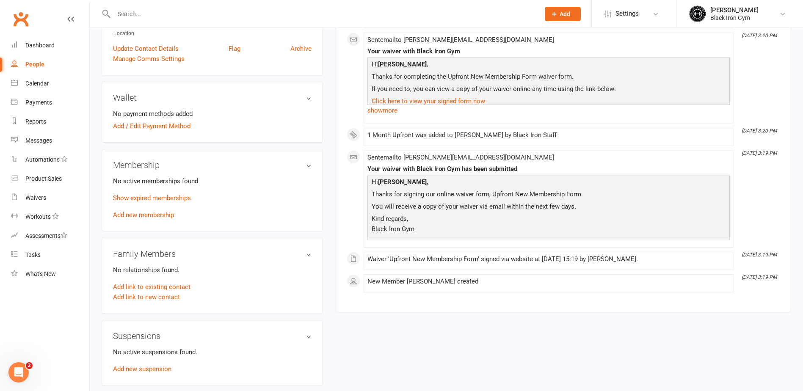
scroll to position [212, 0]
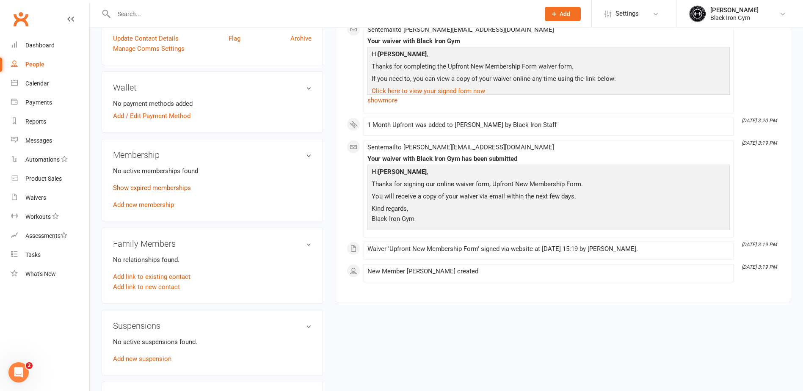
click at [162, 188] on link "Show expired memberships" at bounding box center [152, 188] width 78 height 8
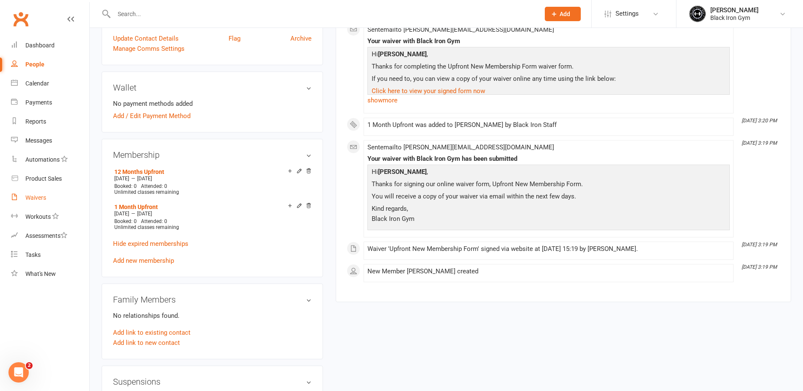
click at [42, 199] on div "Waivers" at bounding box center [35, 197] width 21 height 7
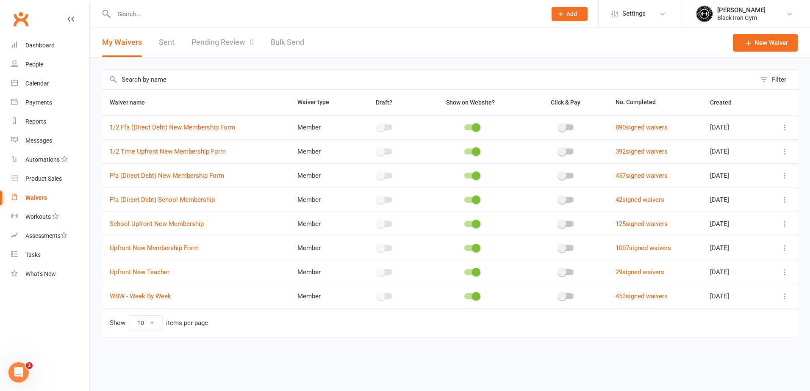
click at [125, 40] on button "My Waivers" at bounding box center [122, 42] width 40 height 29
click at [126, 45] on button "My Waivers" at bounding box center [122, 42] width 40 height 29
click at [202, 45] on link "Pending Review 0" at bounding box center [222, 42] width 62 height 29
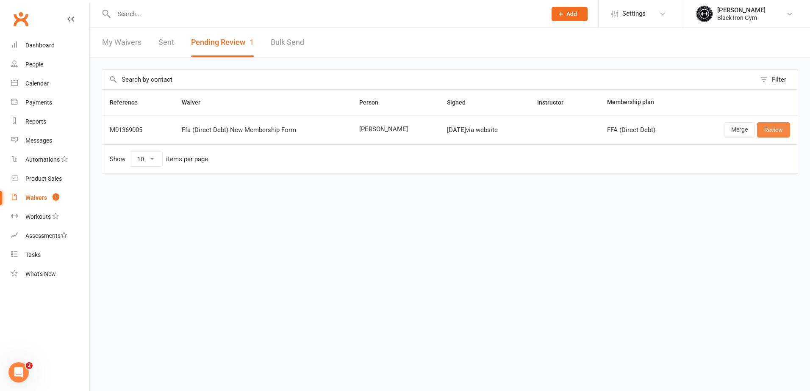
click at [772, 130] on link "Review" at bounding box center [773, 129] width 33 height 15
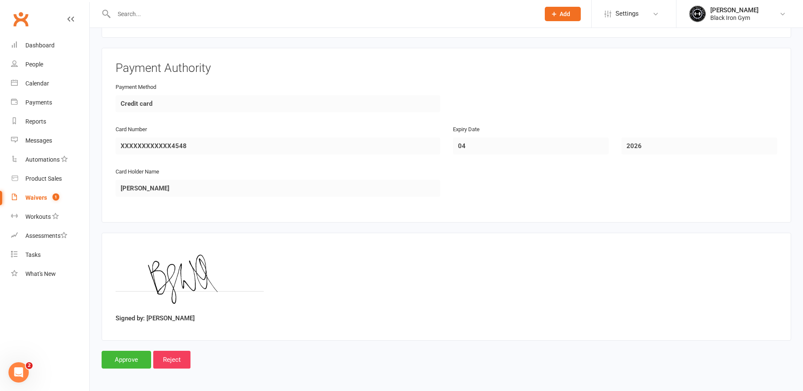
scroll to position [1068, 0]
click at [119, 356] on input "Approve" at bounding box center [127, 358] width 50 height 18
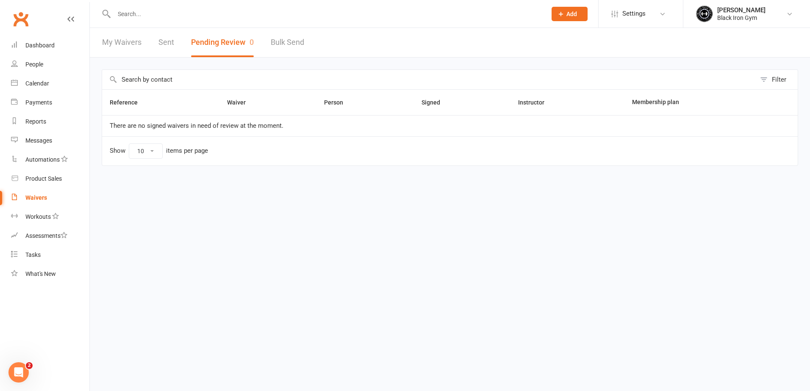
click at [124, 44] on link "My Waivers" at bounding box center [121, 42] width 39 height 29
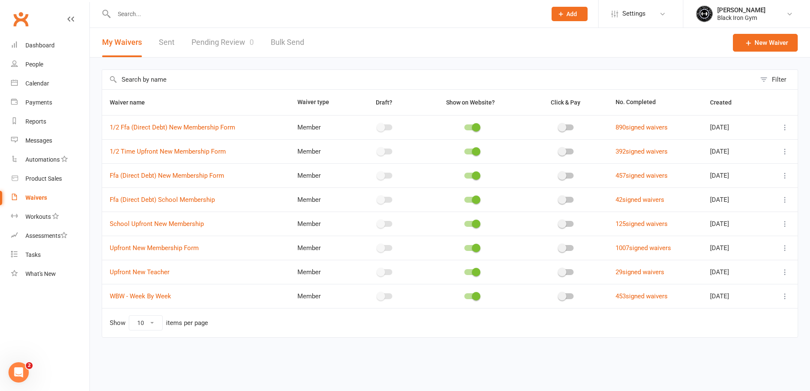
click at [141, 17] on input "text" at bounding box center [325, 14] width 429 height 12
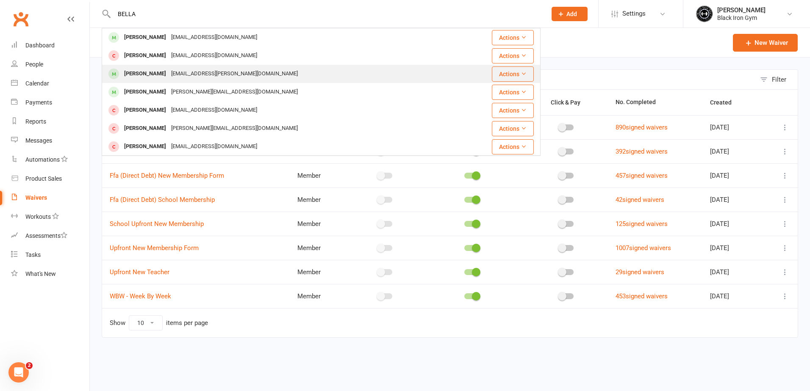
type input "BELLA"
click at [171, 73] on div "[EMAIL_ADDRESS][PERSON_NAME][DOMAIN_NAME]" at bounding box center [235, 74] width 132 height 12
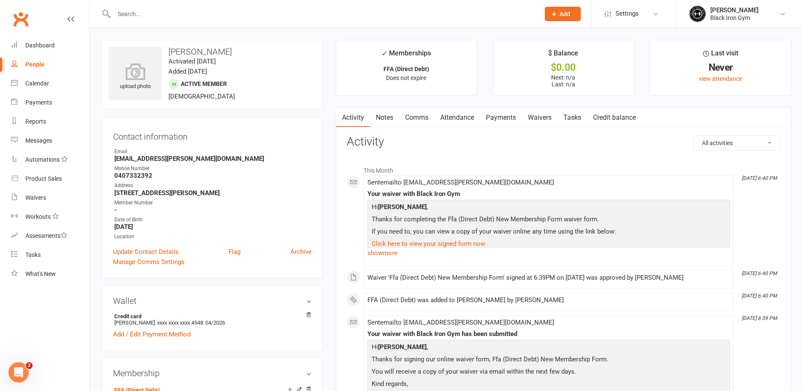
click at [216, 164] on ul "Owner Email [EMAIL_ADDRESS][PERSON_NAME][DOMAIN_NAME] Mobile Number [PHONE_NUMB…" at bounding box center [212, 194] width 199 height 93
drag, startPoint x: 204, startPoint y: 162, endPoint x: 110, endPoint y: 158, distance: 94.9
click at [110, 158] on div "Contact information Owner Email [EMAIL_ADDRESS][PERSON_NAME][DOMAIN_NAME] Mobil…" at bounding box center [212, 197] width 221 height 161
copy strong "[EMAIL_ADDRESS][PERSON_NAME][DOMAIN_NAME]"
click at [141, 176] on strong "0407332392" at bounding box center [212, 176] width 197 height 8
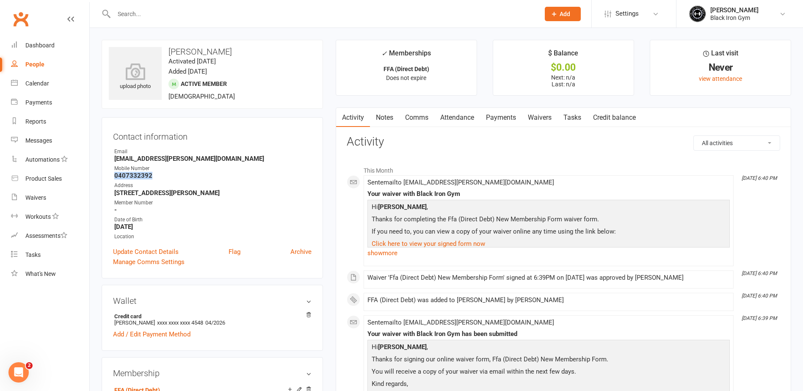
drag, startPoint x: 151, startPoint y: 174, endPoint x: 113, endPoint y: 174, distance: 37.3
click at [113, 174] on li "Mobile Number [PHONE_NUMBER]" at bounding box center [212, 172] width 199 height 15
copy strong "0407332392"
click at [144, 8] on input "text" at bounding box center [322, 14] width 423 height 12
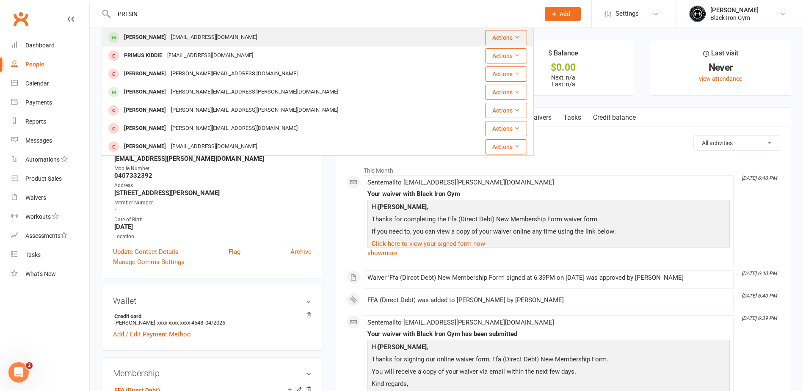
type input "PRI SIN"
click at [146, 29] on div "[PERSON_NAME] [EMAIL_ADDRESS][DOMAIN_NAME]" at bounding box center [281, 37] width 359 height 17
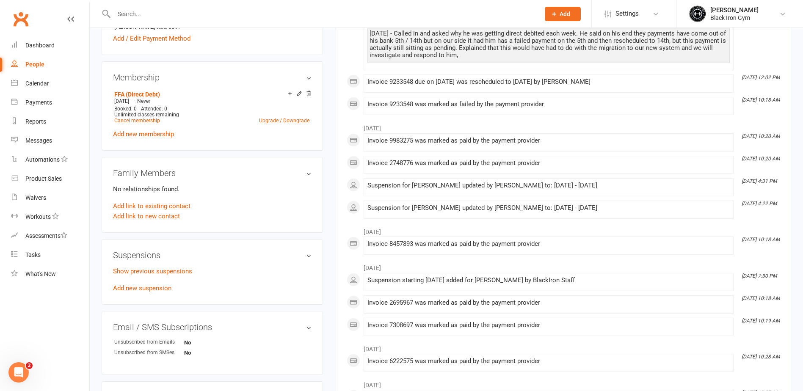
scroll to position [296, 0]
click at [151, 286] on link "Add new suspension" at bounding box center [142, 288] width 58 height 8
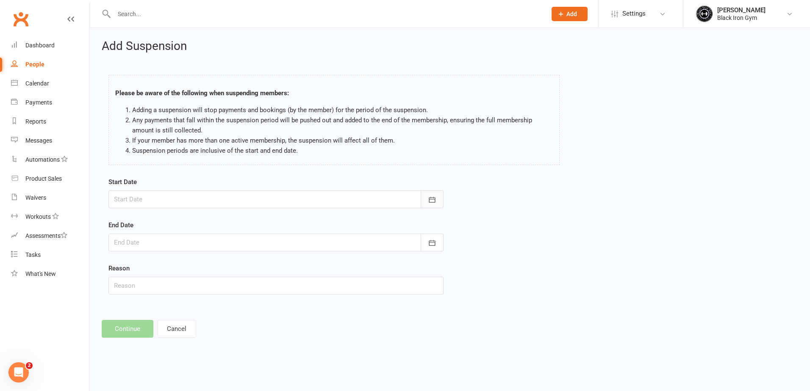
click at [439, 202] on button "button" at bounding box center [431, 200] width 23 height 18
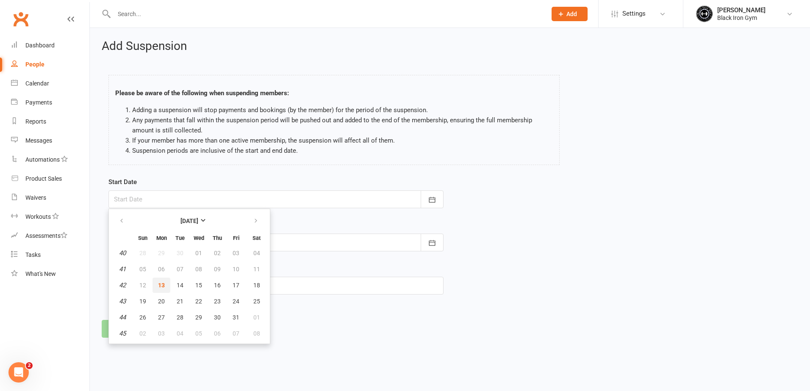
click at [164, 282] on span "13" at bounding box center [161, 285] width 7 height 7
type input "[DATE]"
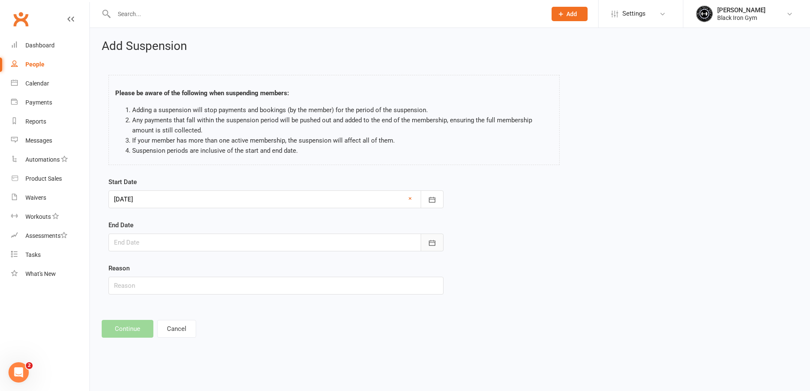
click at [431, 243] on icon "button" at bounding box center [432, 243] width 8 height 8
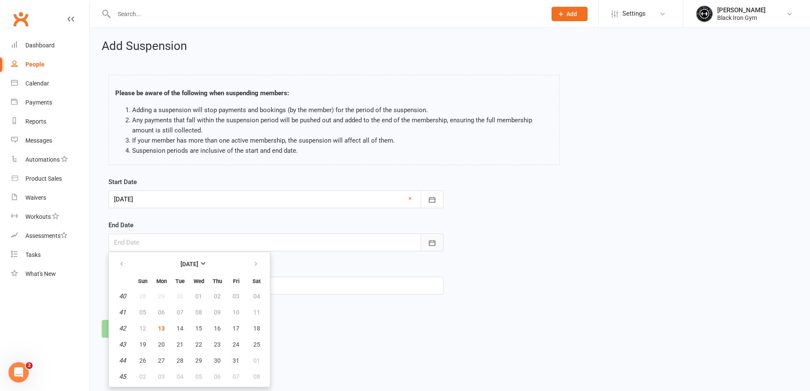
click at [431, 243] on icon "button" at bounding box center [432, 243] width 8 height 8
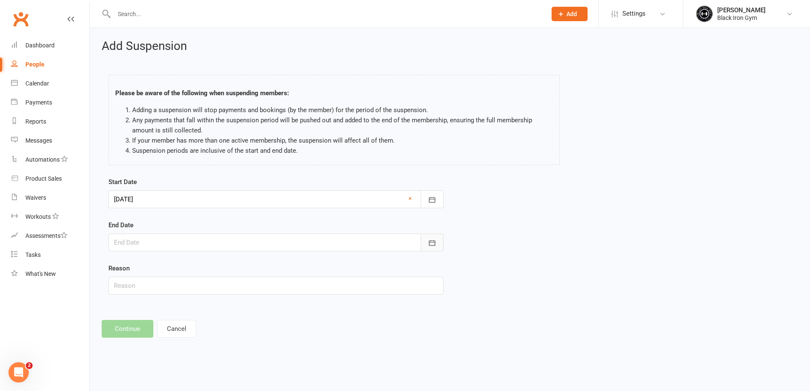
click at [433, 241] on icon "button" at bounding box center [432, 243] width 8 height 8
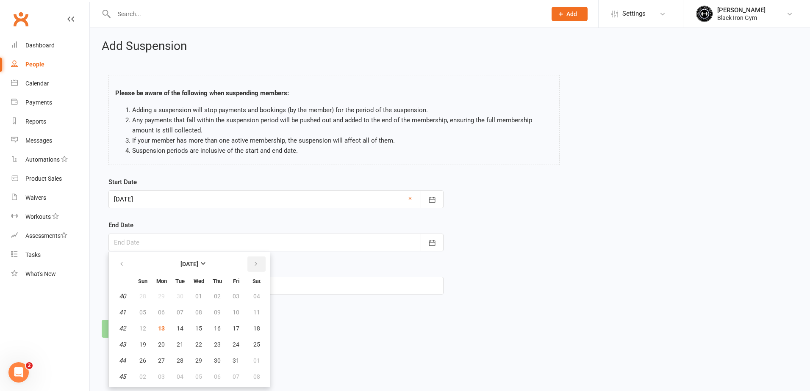
click at [255, 262] on icon "button" at bounding box center [256, 264] width 6 height 7
click at [162, 328] on span "12" at bounding box center [161, 328] width 7 height 7
type input "[DATE]"
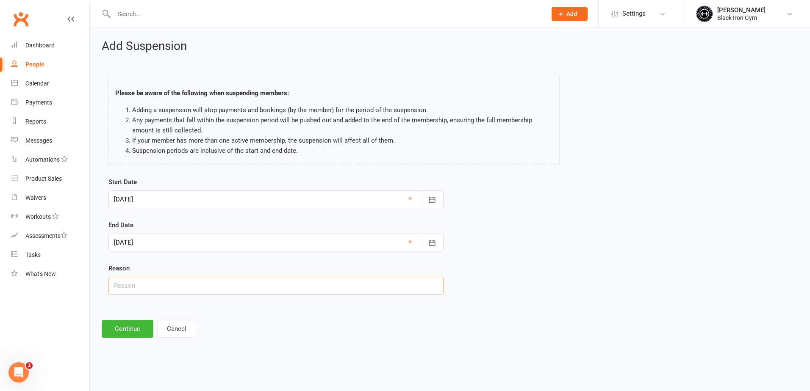
click at [167, 293] on input "text" at bounding box center [275, 286] width 335 height 18
type input "t"
type input "Travelling overseas"
click at [154, 322] on footer "Continue Cancel" at bounding box center [450, 329] width 696 height 18
click at [142, 326] on button "Continue" at bounding box center [128, 329] width 52 height 18
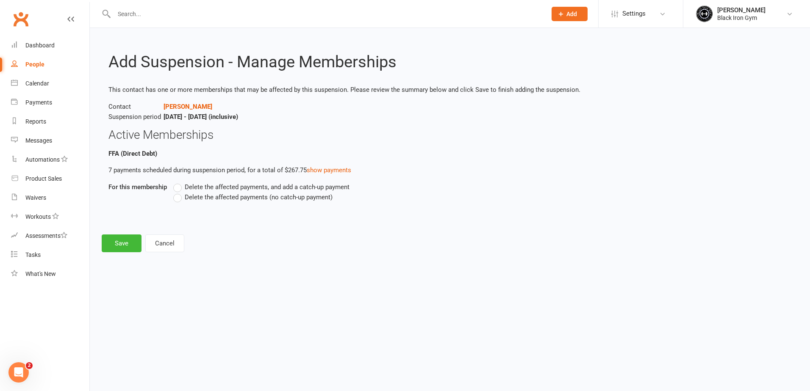
click at [182, 202] on div "Delete the affected payments, and add a catch-up payment Delete the affected pa…" at bounding box center [394, 198] width 455 height 32
click at [178, 196] on label "Delete the affected payments (no catch-up payment)" at bounding box center [252, 197] width 159 height 10
click at [178, 192] on input "Delete the affected payments (no catch-up payment)" at bounding box center [176, 192] width 6 height 0
click at [119, 242] on button "Save" at bounding box center [122, 244] width 40 height 18
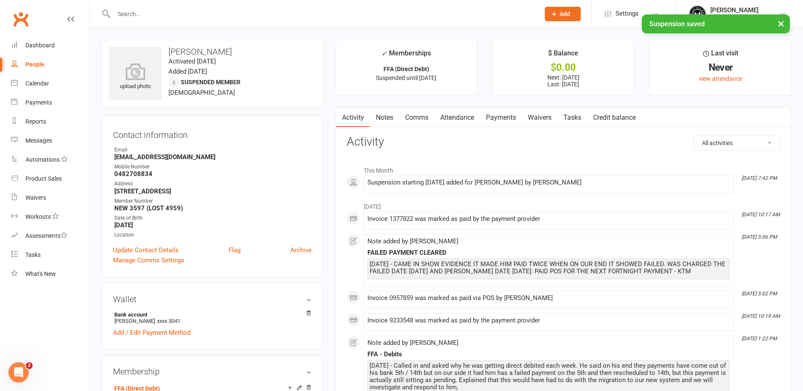
click at [517, 114] on link "Payments" at bounding box center [501, 117] width 42 height 19
